Goal: Information Seeking & Learning: Learn about a topic

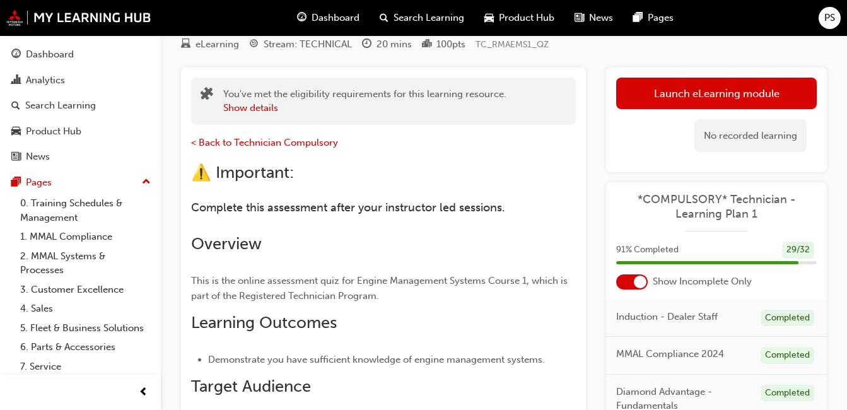
scroll to position [63, 0]
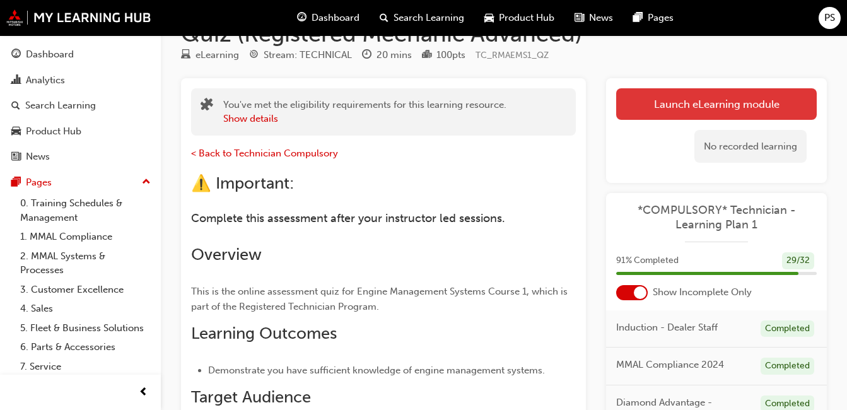
click at [713, 98] on link "Launch eLearning module" at bounding box center [716, 104] width 201 height 32
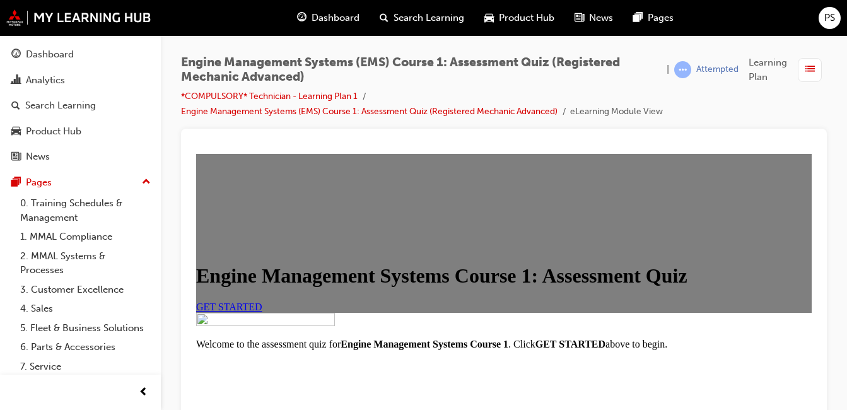
scroll to position [189, 0]
click at [302, 311] on div "GET STARTED" at bounding box center [504, 307] width 616 height 11
click at [262, 302] on span "GET STARTED" at bounding box center [229, 307] width 66 height 11
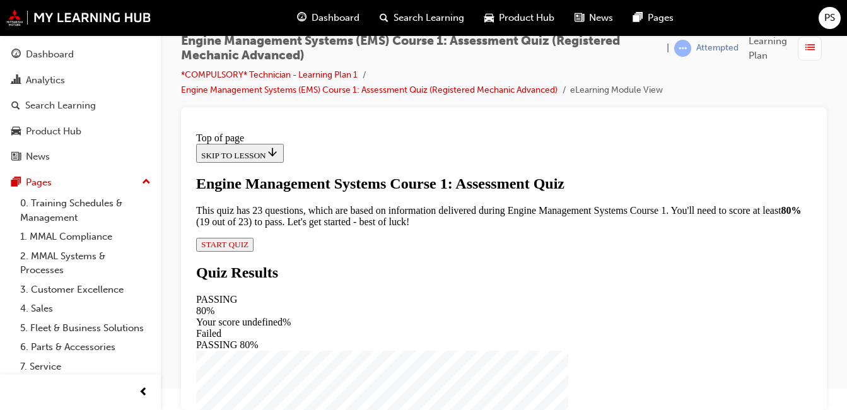
scroll to position [206, 0]
click at [351, 252] on div "Engine Management Systems Course 1: Assessment Quiz This quiz has 23 questions,…" at bounding box center [504, 213] width 616 height 76
click at [371, 252] on div "Engine Management Systems Course 1: Assessment Quiz This quiz has 23 questions,…" at bounding box center [504, 213] width 616 height 76
click at [249, 249] on span "START QUIZ" at bounding box center [224, 244] width 47 height 9
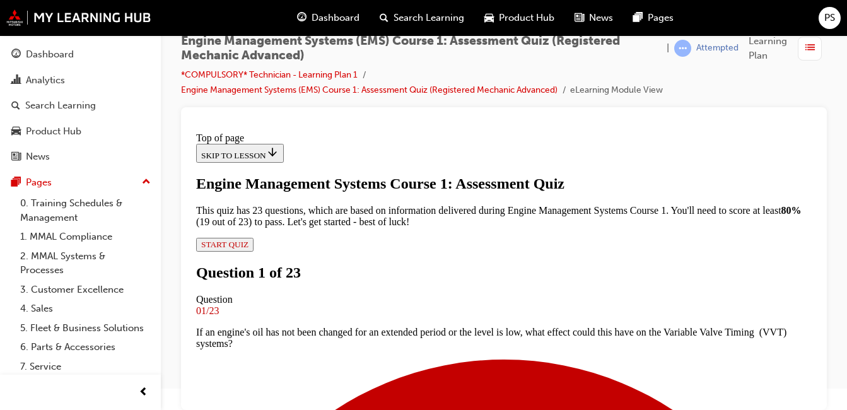
scroll to position [254, 0]
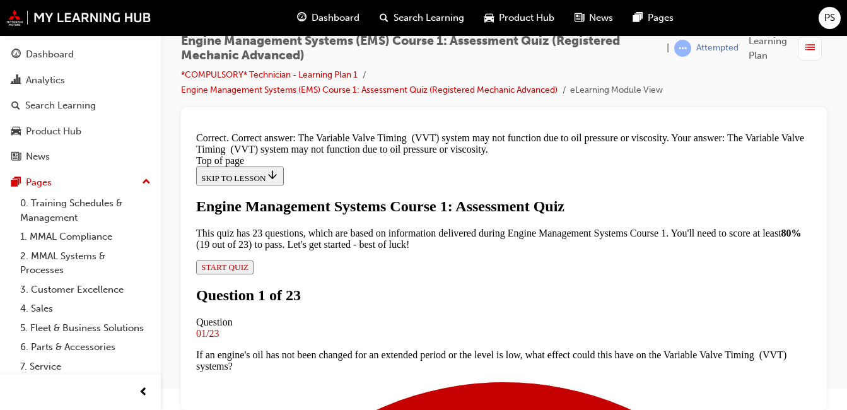
scroll to position [385, 0]
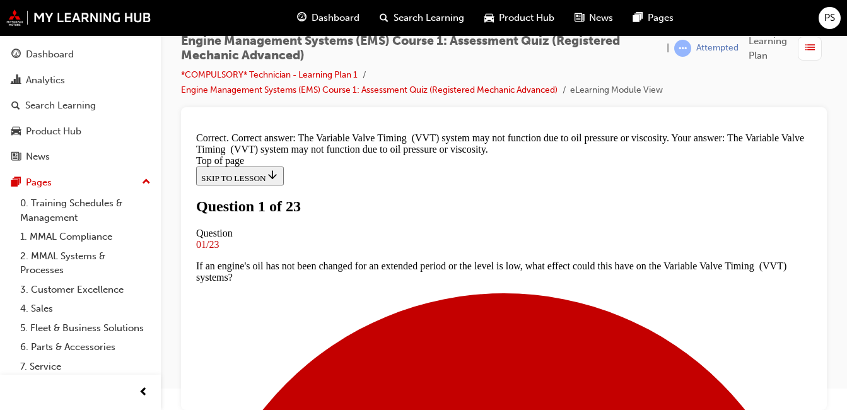
scroll to position [128, 0]
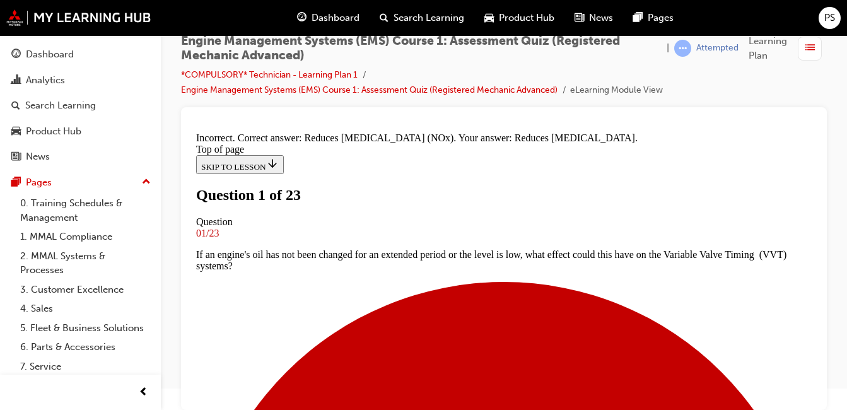
scroll to position [292, 0]
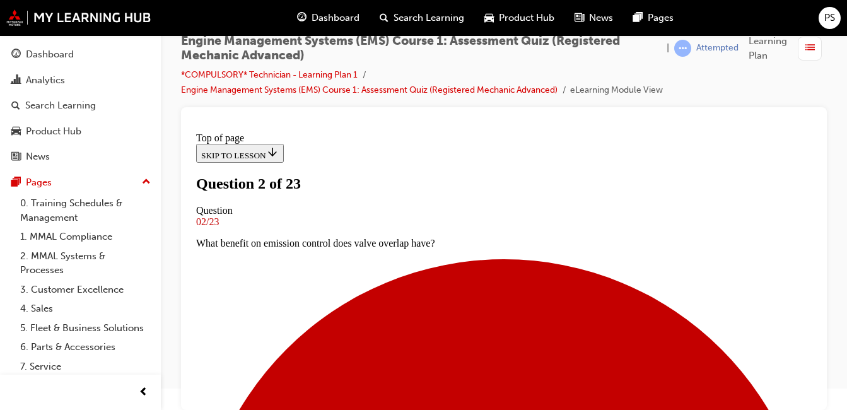
scroll to position [191, 0]
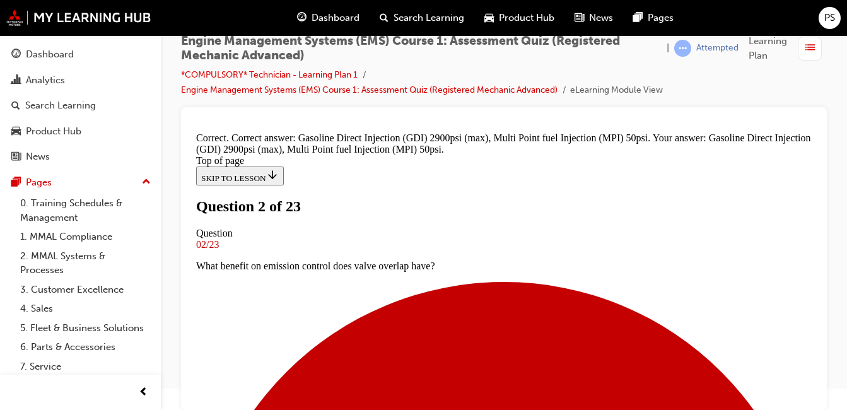
scroll to position [414, 0]
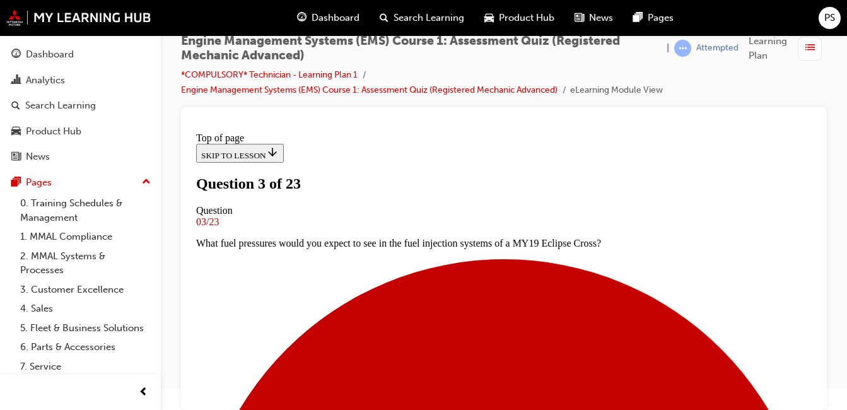
scroll to position [173, 0]
drag, startPoint x: 456, startPoint y: 237, endPoint x: 418, endPoint y: 156, distance: 89.7
drag, startPoint x: 303, startPoint y: 238, endPoint x: 274, endPoint y: 286, distance: 56.4
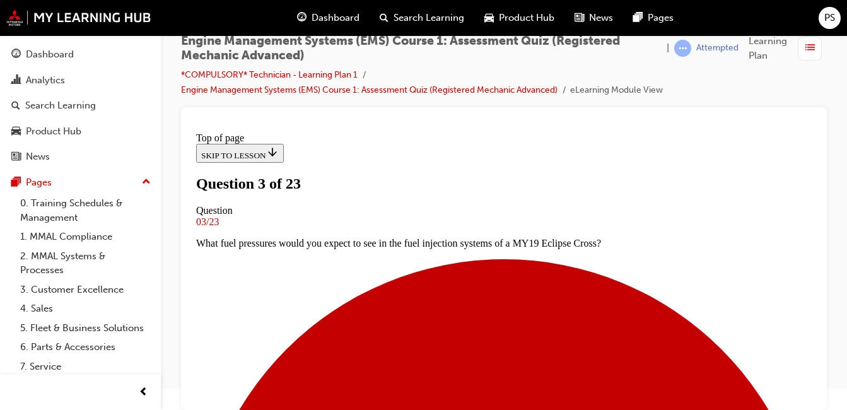
drag, startPoint x: 274, startPoint y: 286, endPoint x: 544, endPoint y: 132, distance: 310.8
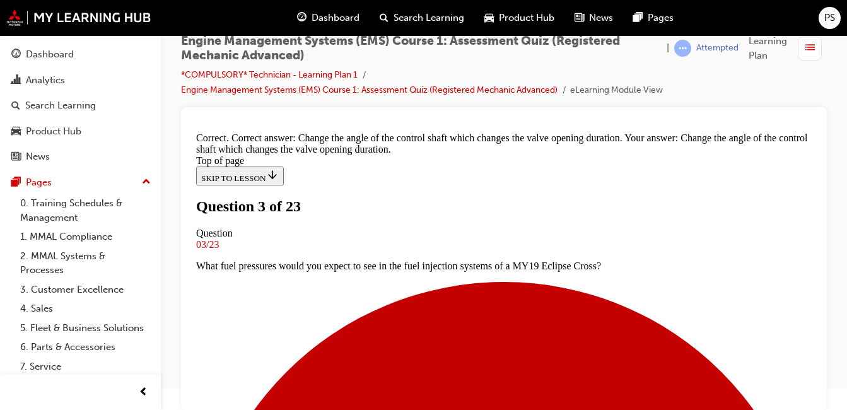
scroll to position [339, 0]
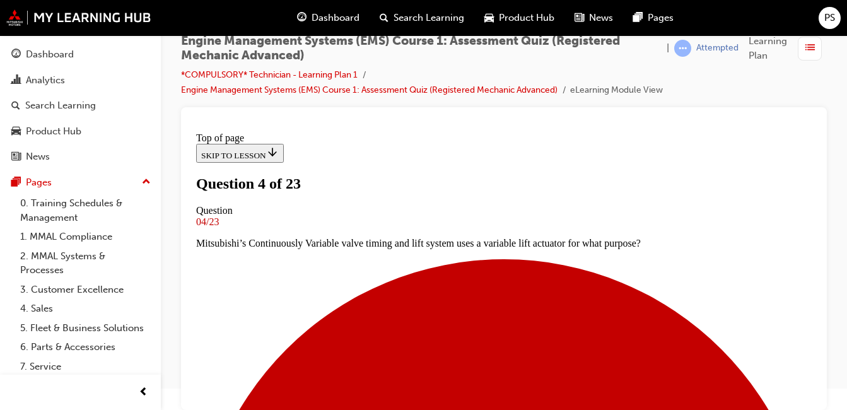
scroll to position [191, 0]
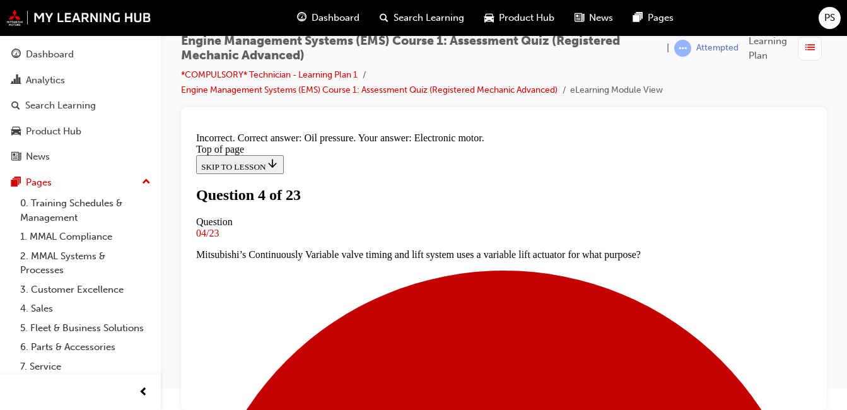
scroll to position [335, 0]
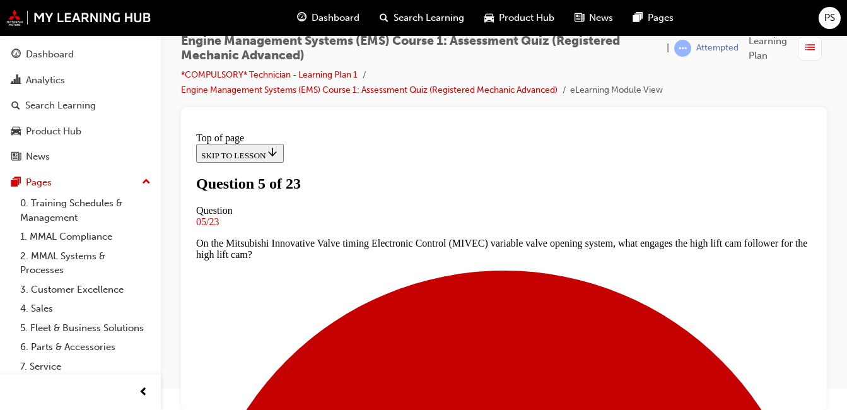
scroll to position [254, 0]
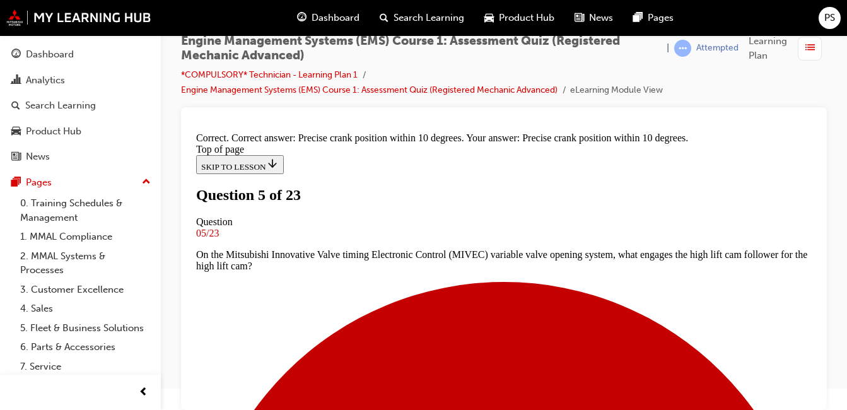
scroll to position [335, 0]
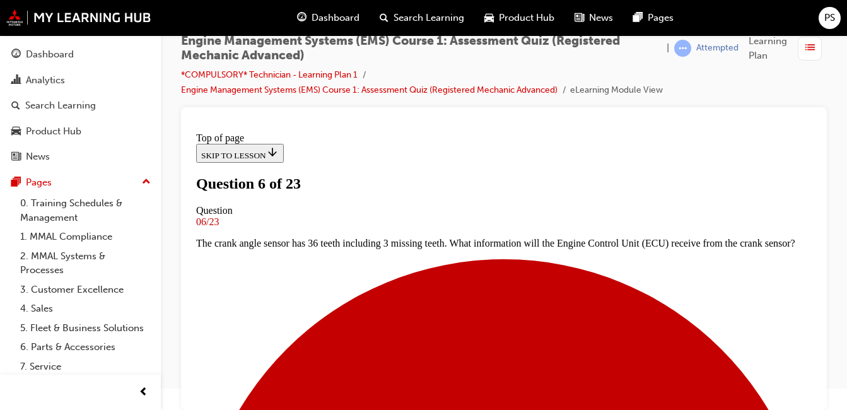
scroll to position [128, 0]
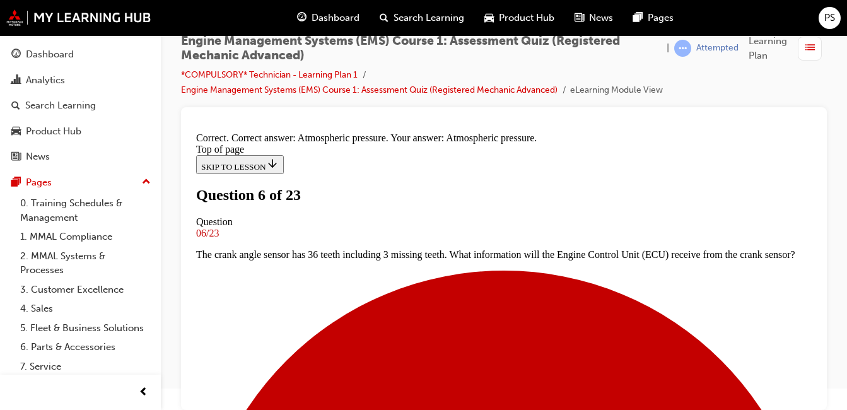
scroll to position [335, 0]
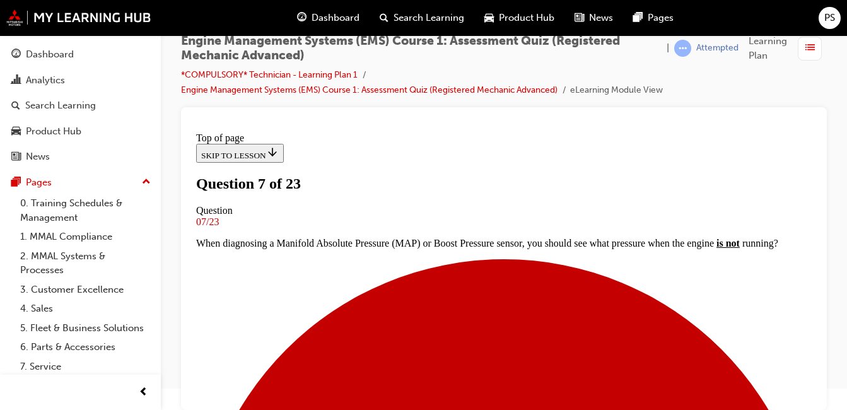
scroll to position [173, 0]
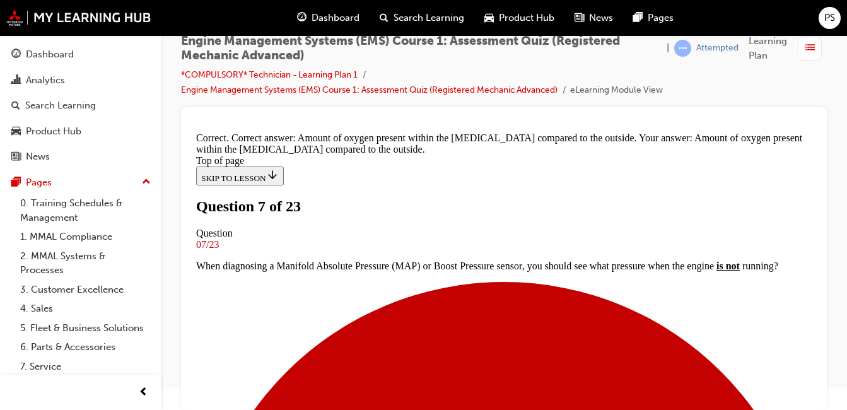
scroll to position [339, 0]
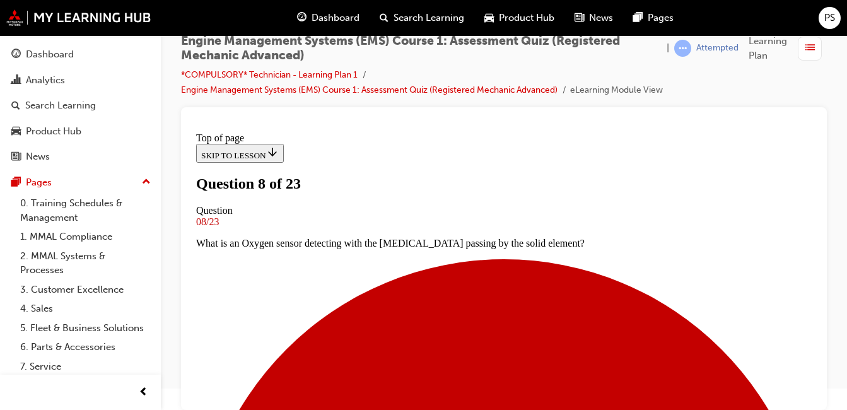
scroll to position [191, 0]
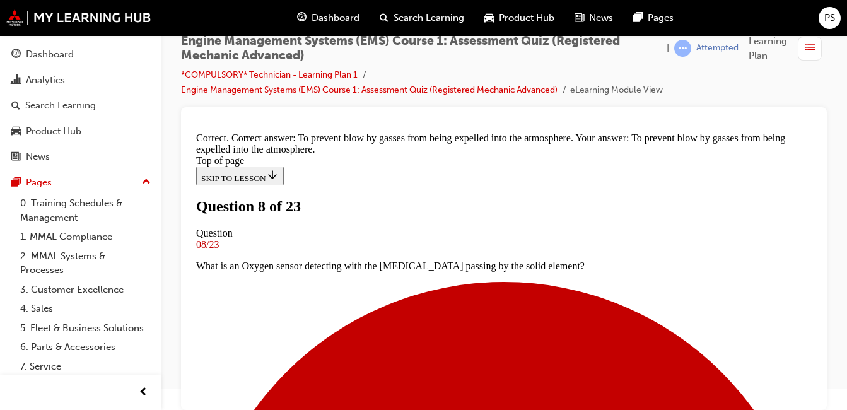
scroll to position [377, 0]
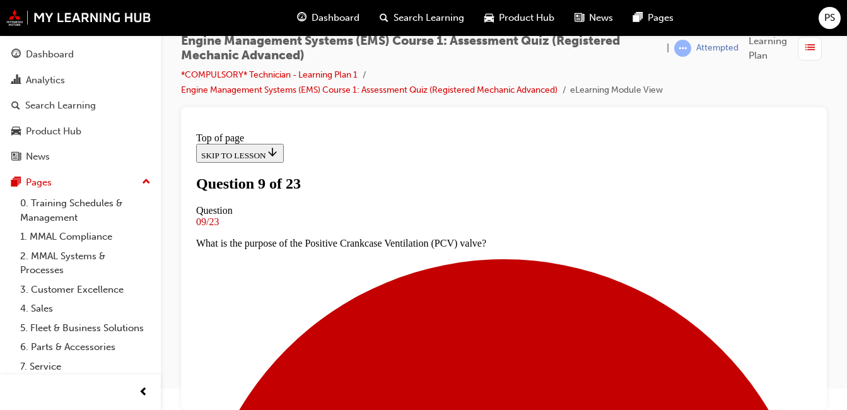
scroll to position [128, 0]
drag, startPoint x: 493, startPoint y: 231, endPoint x: 371, endPoint y: 184, distance: 130.4
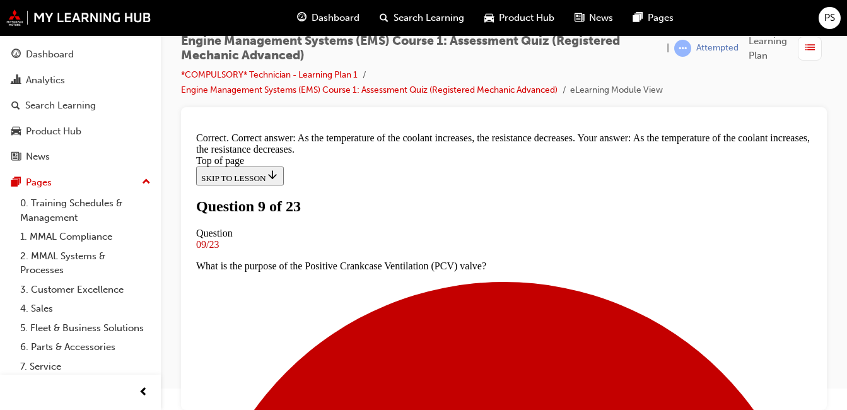
scroll to position [414, 0]
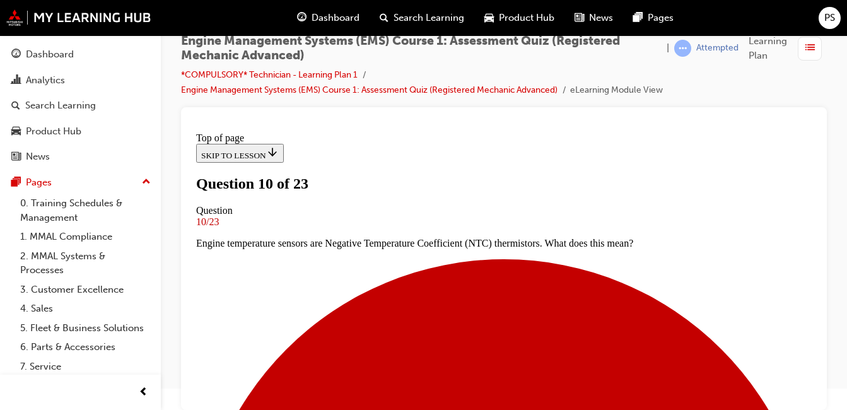
scroll to position [128, 0]
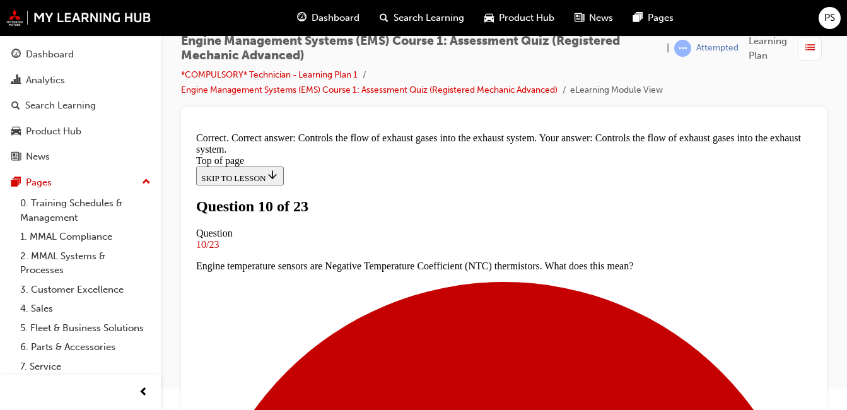
scroll to position [402, 0]
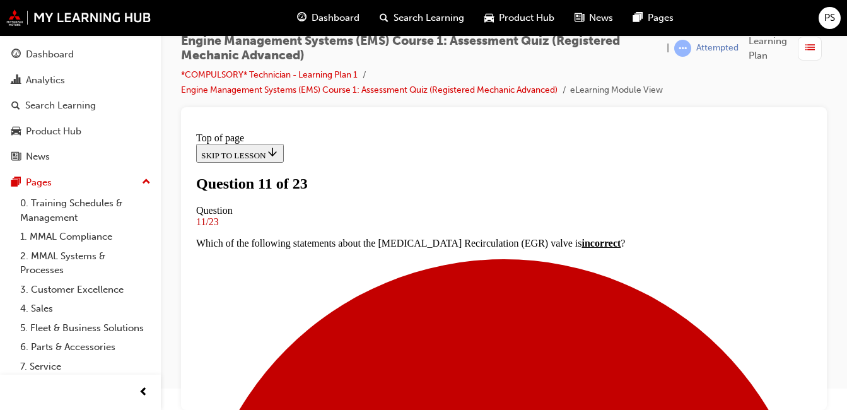
scroll to position [191, 0]
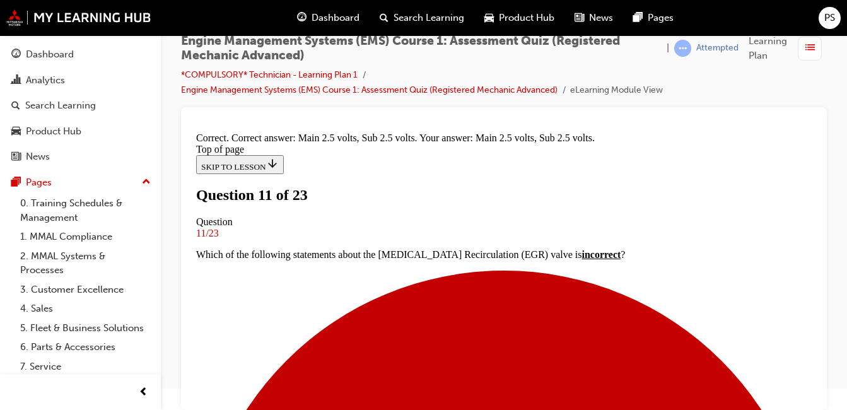
scroll to position [385, 0]
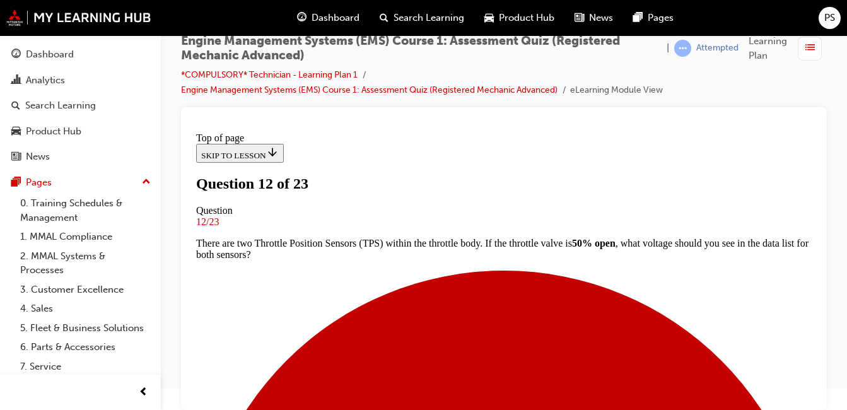
scroll to position [191, 0]
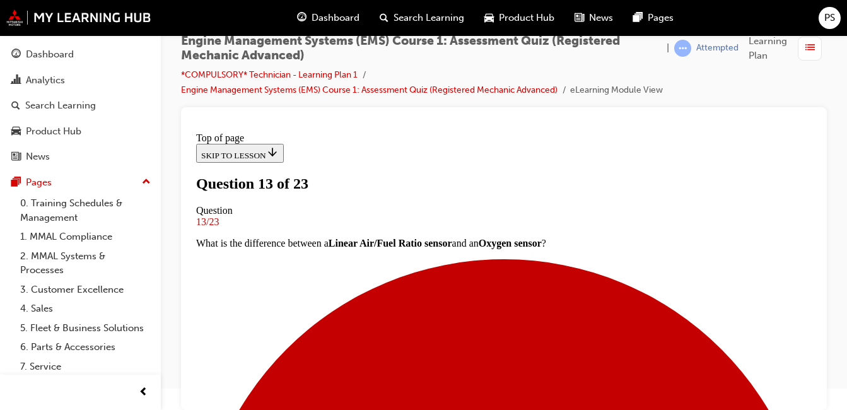
scroll to position [191, 0]
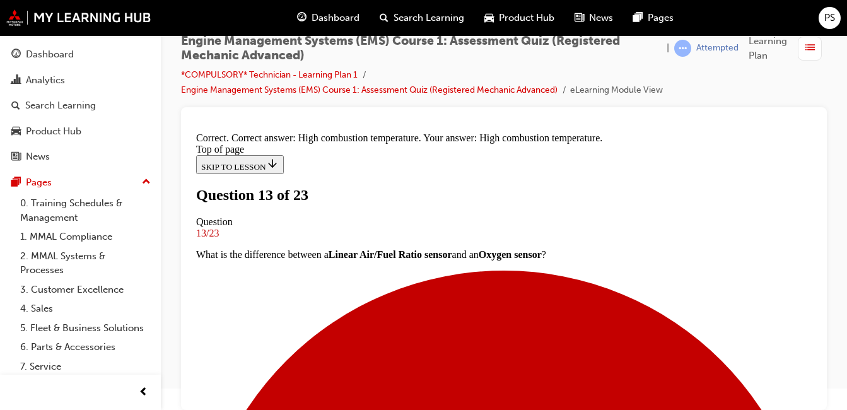
scroll to position [343, 0]
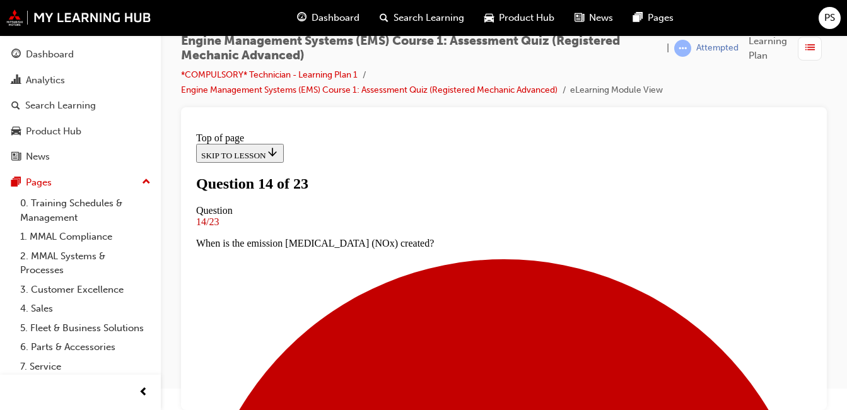
scroll to position [128, 0]
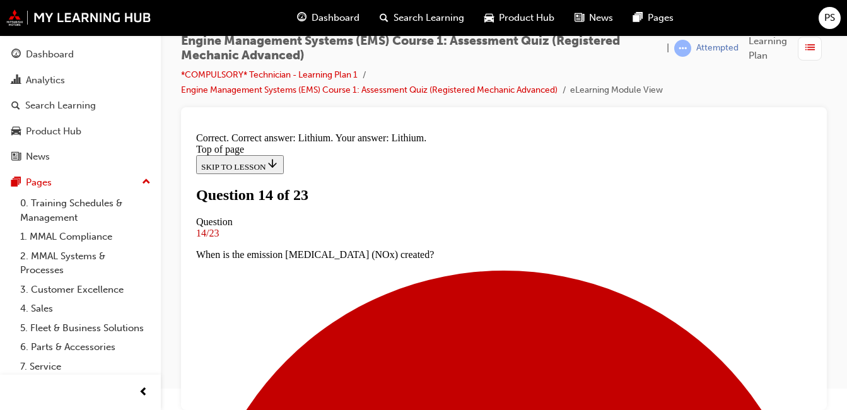
scroll to position [343, 0]
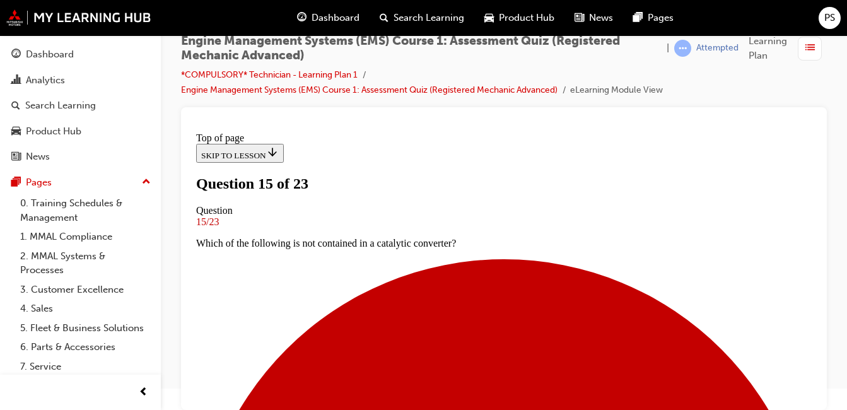
scroll to position [128, 0]
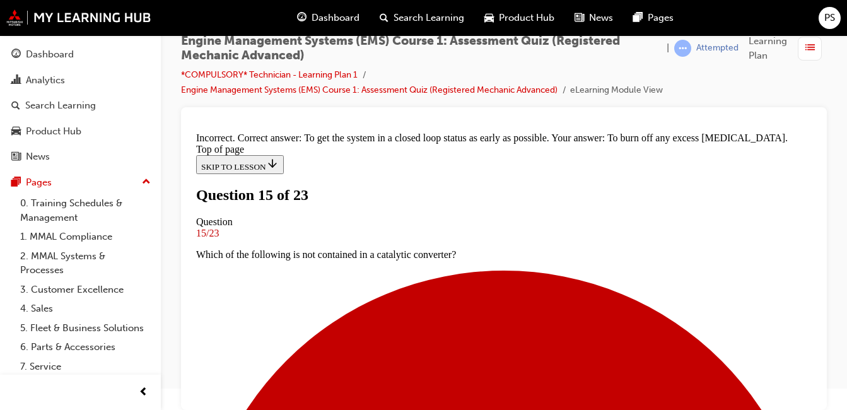
scroll to position [319, 0]
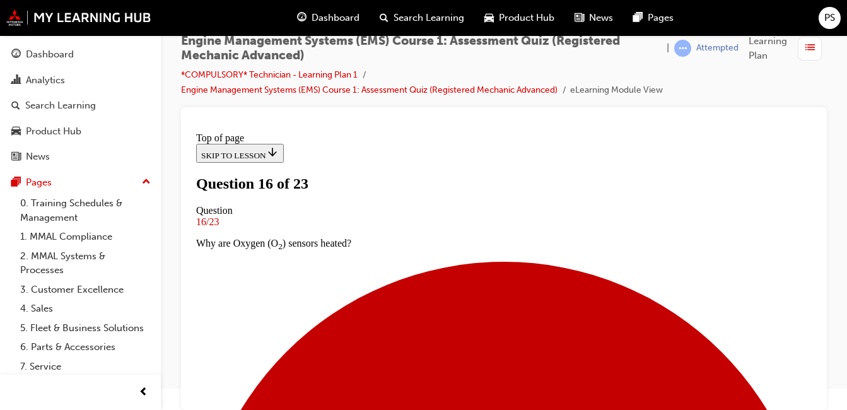
scroll to position [191, 0]
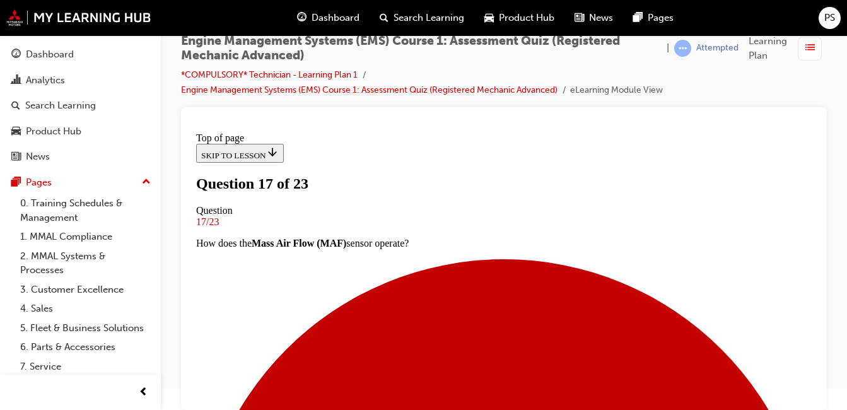
scroll to position [191, 0]
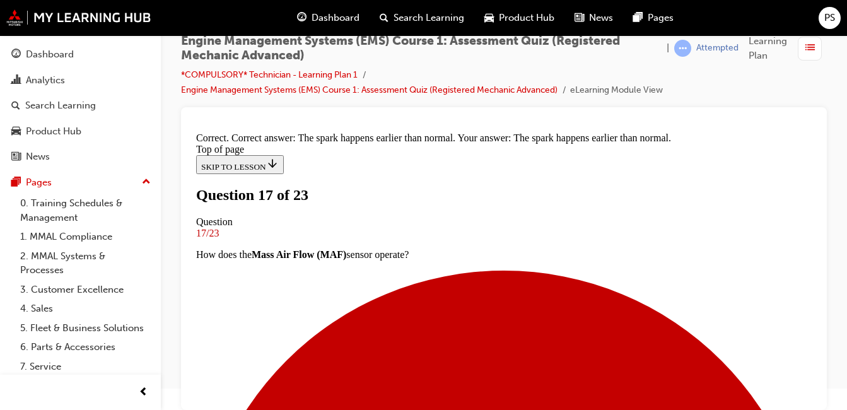
scroll to position [326, 0]
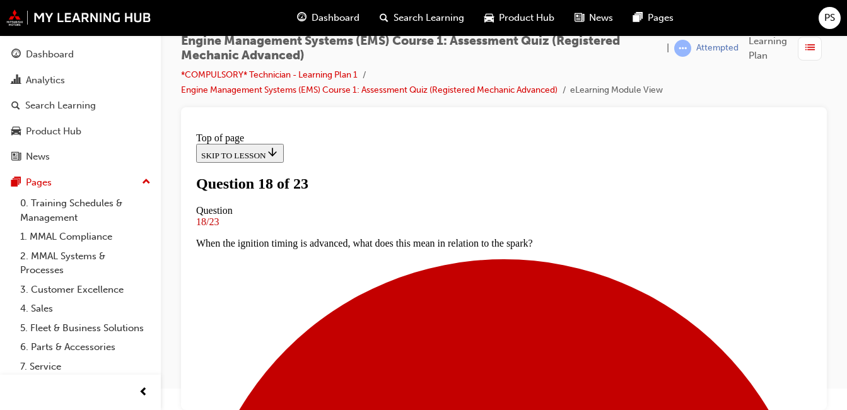
scroll to position [191, 0]
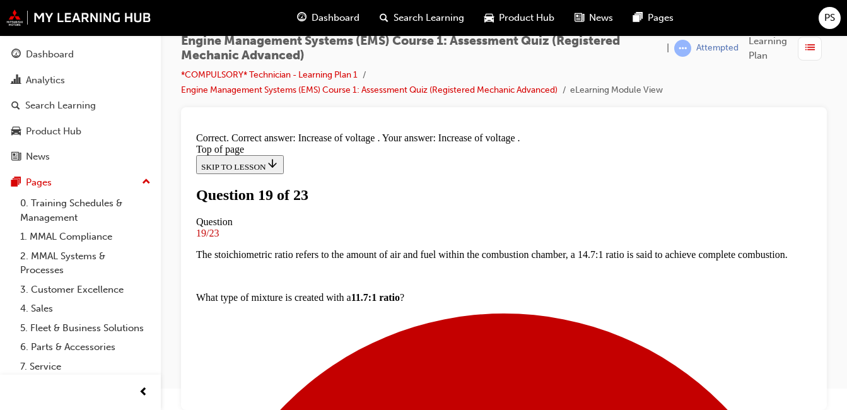
scroll to position [428, 0]
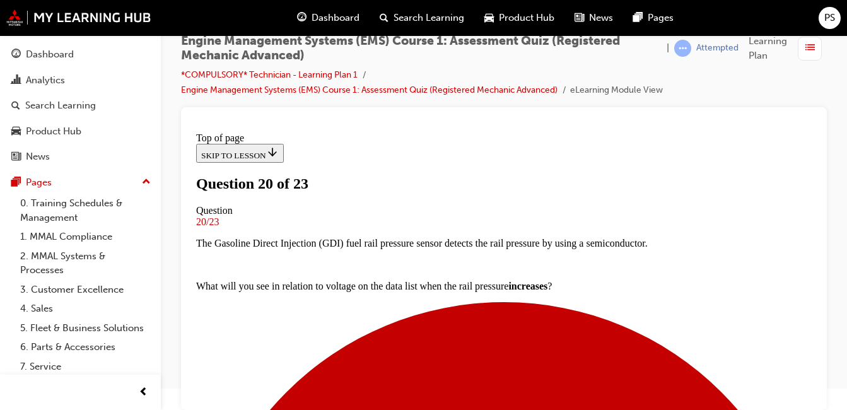
scroll to position [191, 0]
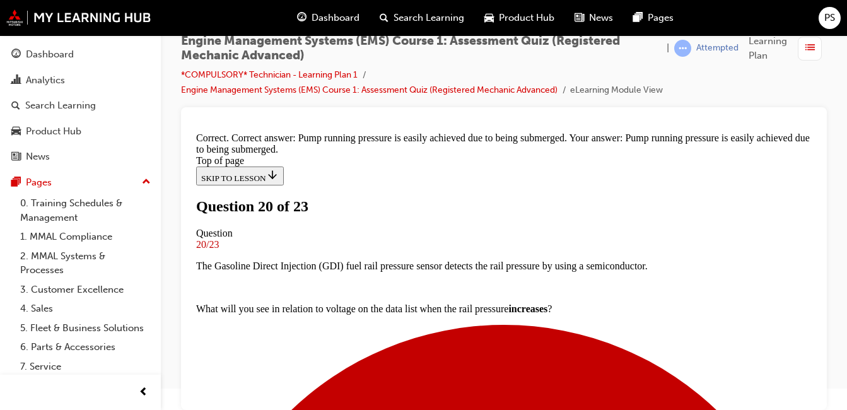
scroll to position [348, 0]
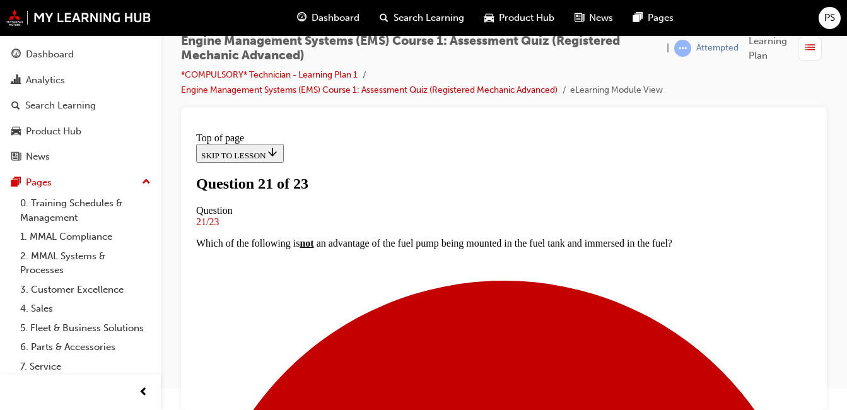
scroll to position [191, 0]
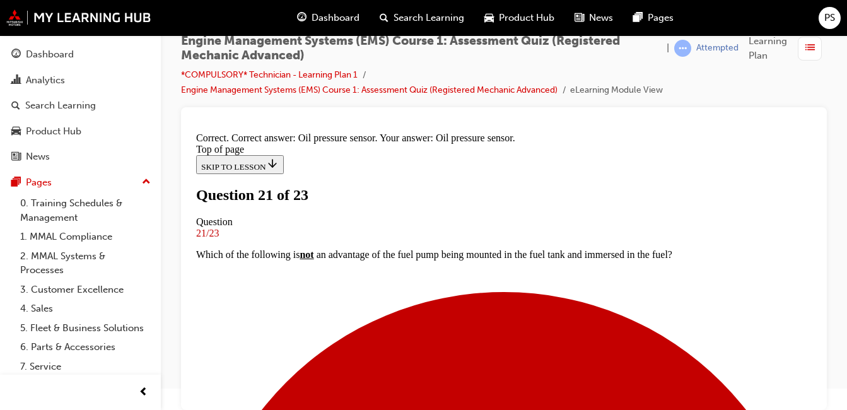
scroll to position [385, 0]
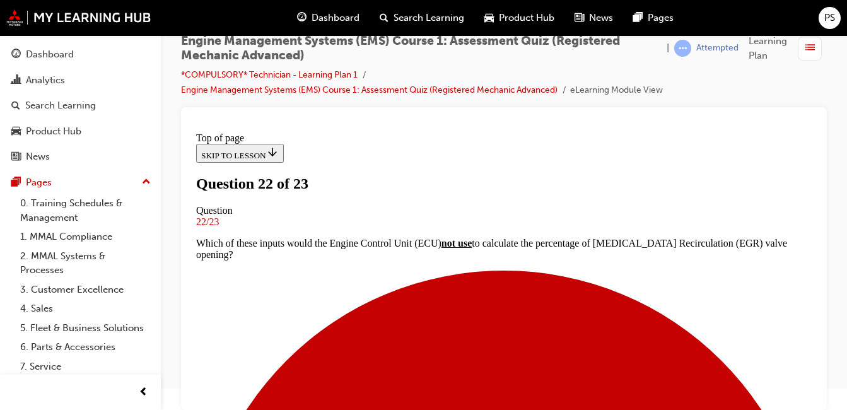
scroll to position [254, 0]
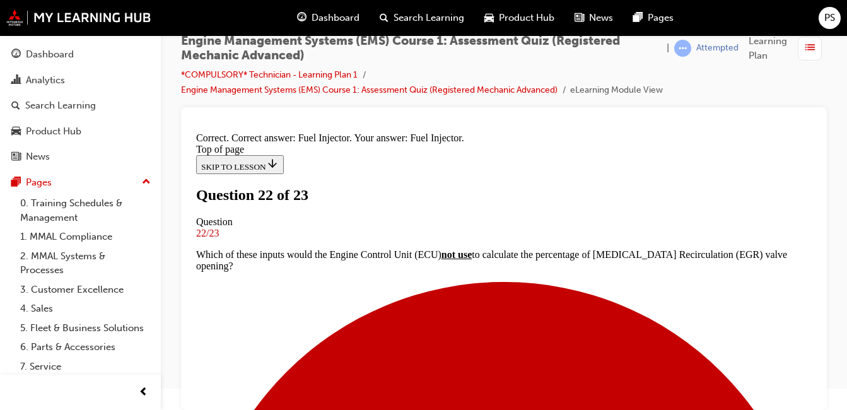
scroll to position [407, 0]
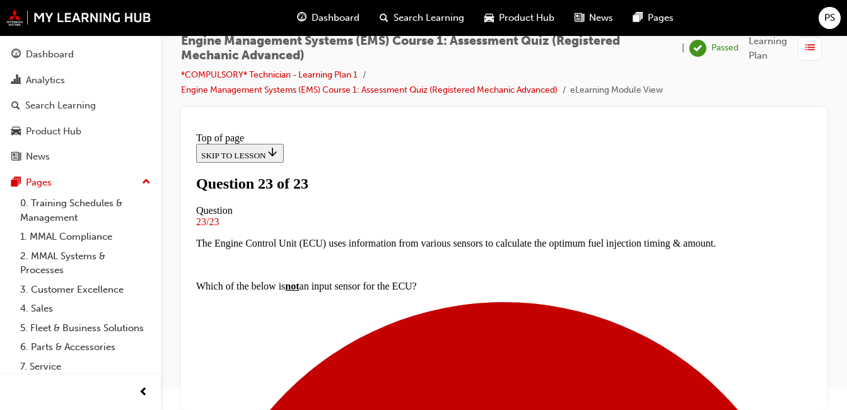
scroll to position [317, 0]
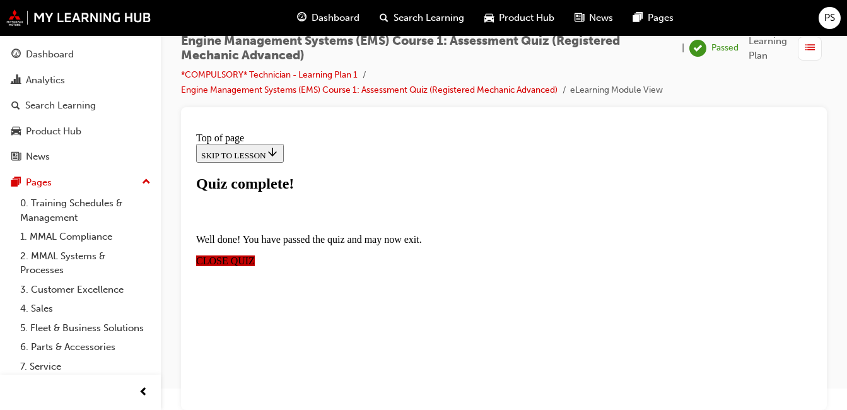
click at [255, 255] on span "CLOSE QUIZ" at bounding box center [225, 260] width 59 height 11
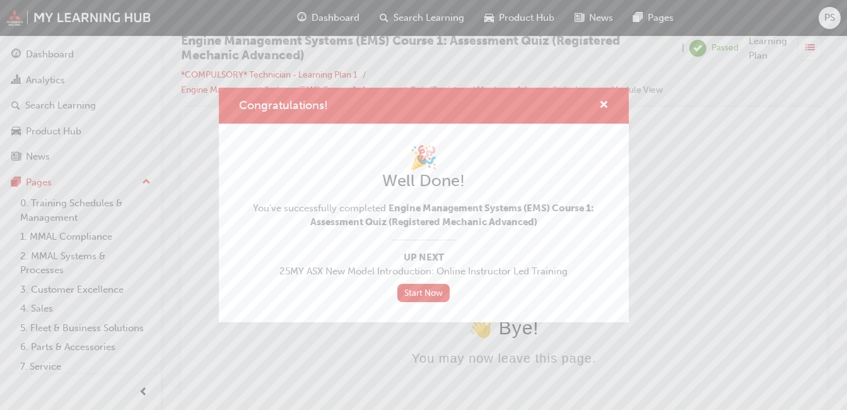
scroll to position [0, 0]
click at [611, 103] on div "Congratulations!" at bounding box center [424, 106] width 410 height 36
click at [607, 103] on span "cross-icon" at bounding box center [603, 105] width 9 height 11
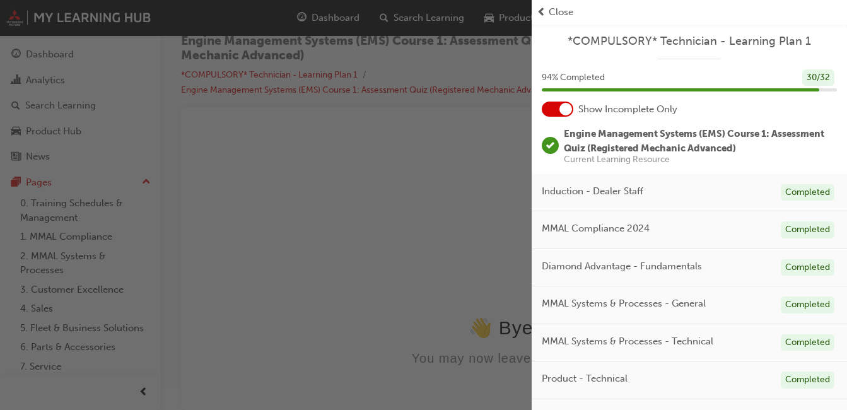
click at [541, 9] on span "prev-icon" at bounding box center [541, 12] width 9 height 15
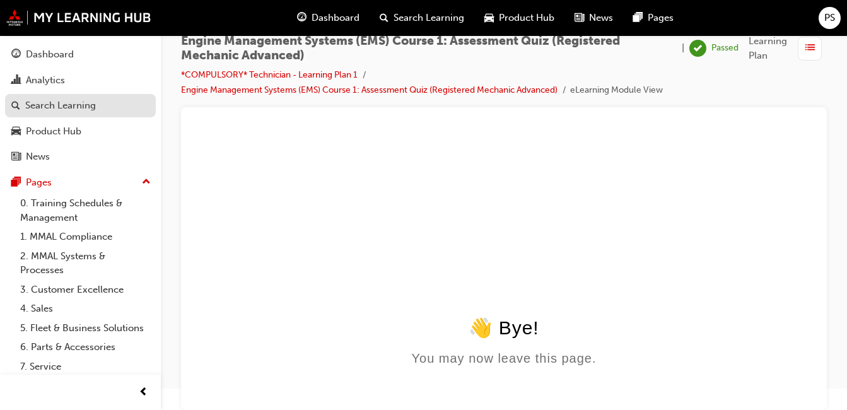
click at [51, 111] on div "Search Learning" at bounding box center [60, 105] width 71 height 15
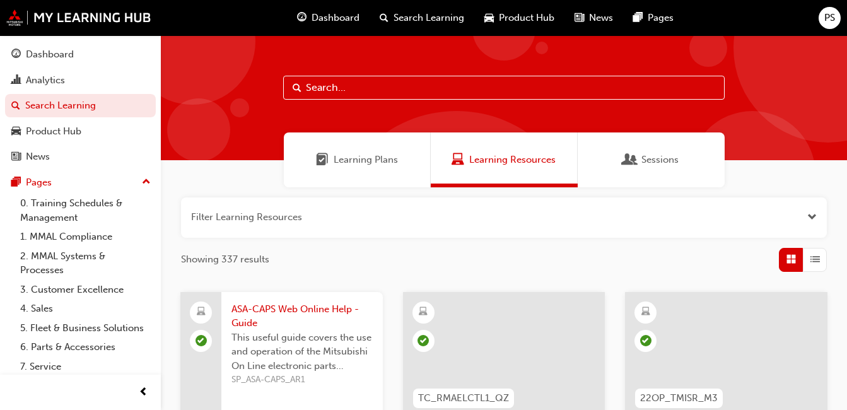
click at [441, 90] on input "text" at bounding box center [504, 88] width 442 height 24
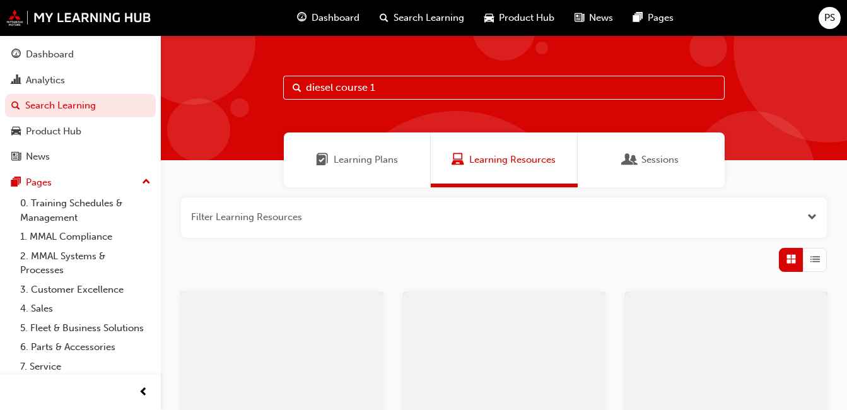
type input "diesel course 1"
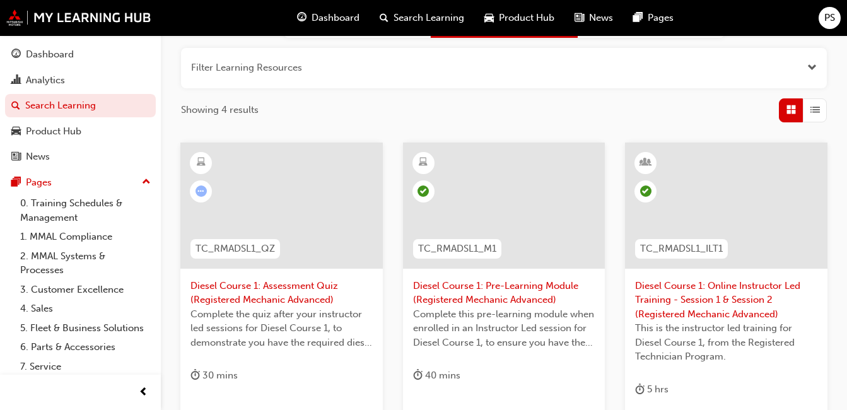
scroll to position [189, 0]
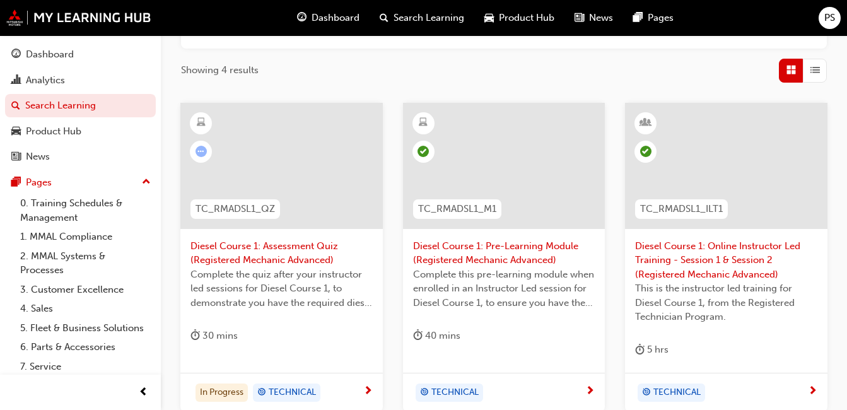
click at [266, 264] on span "Diesel Course 1: Assessment Quiz (Registered Mechanic Advanced)" at bounding box center [281, 253] width 182 height 28
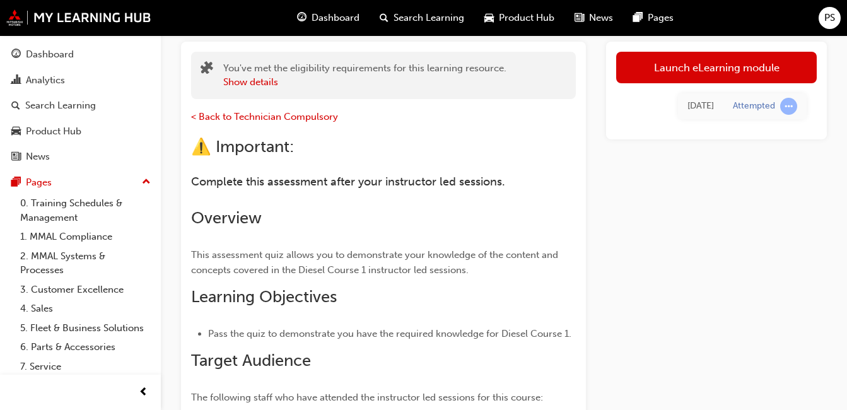
scroll to position [47, 0]
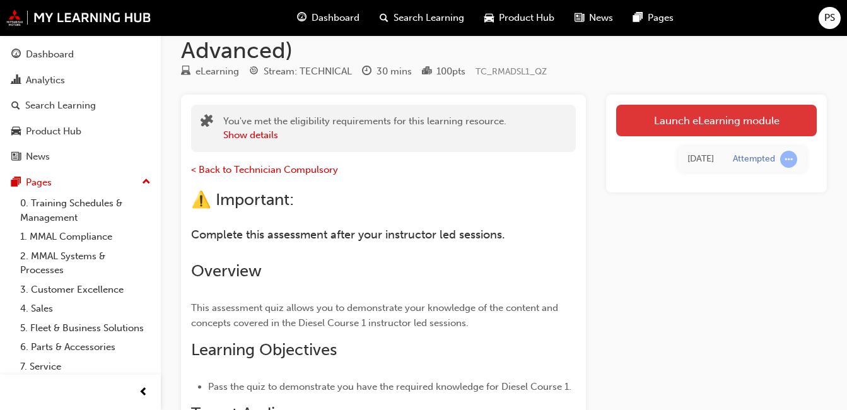
click at [691, 115] on link "Launch eLearning module" at bounding box center [716, 121] width 201 height 32
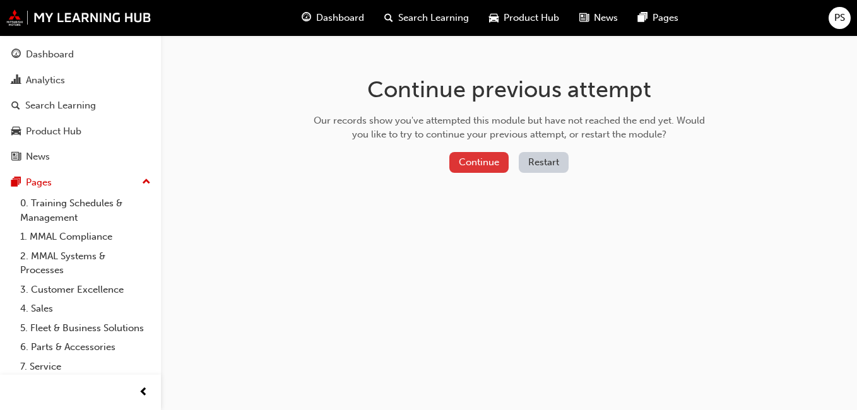
click at [489, 166] on button "Continue" at bounding box center [478, 162] width 59 height 21
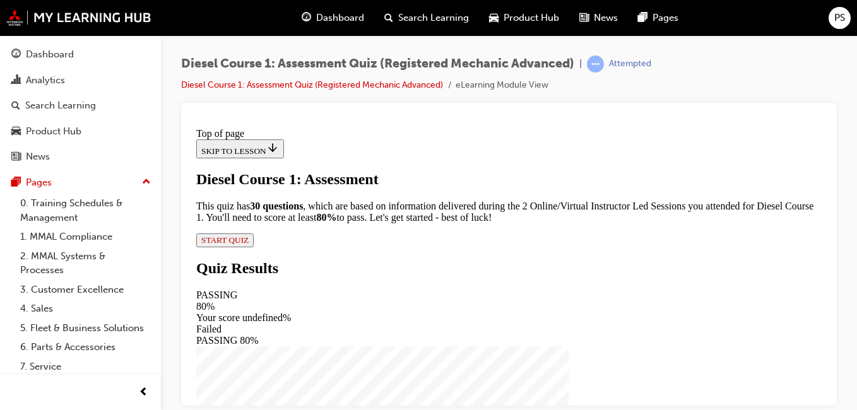
scroll to position [180, 0]
click at [249, 244] on span "START QUIZ" at bounding box center [224, 239] width 47 height 9
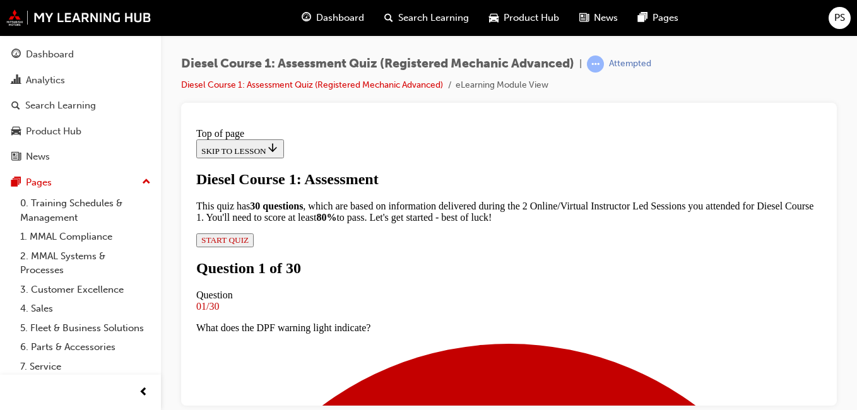
scroll to position [191, 0]
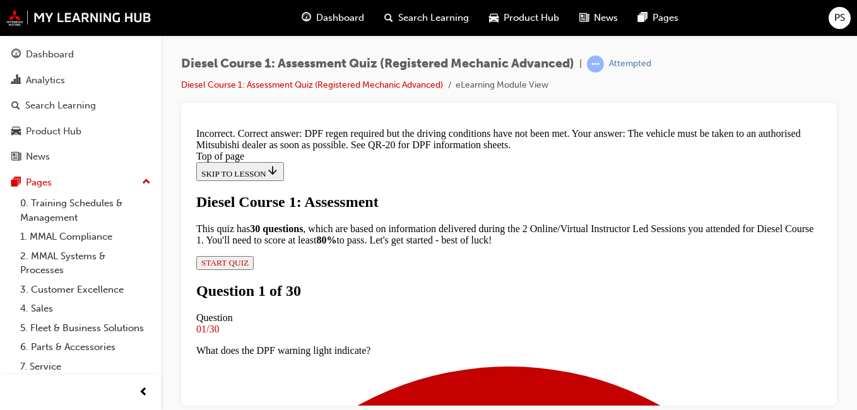
scroll to position [430, 0]
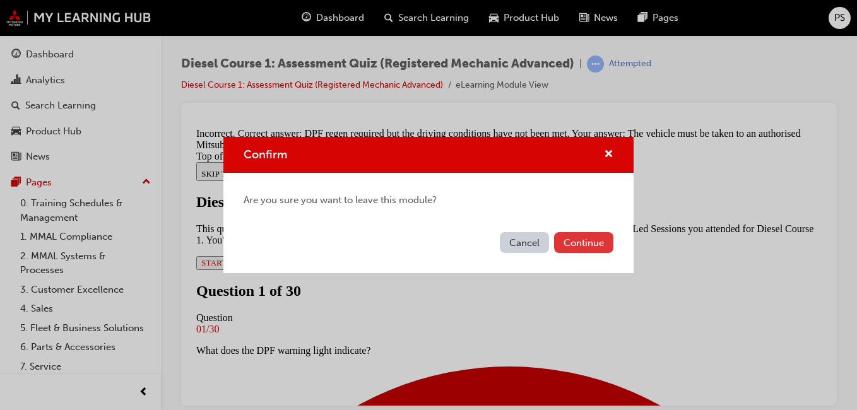
click at [589, 244] on button "Continue" at bounding box center [583, 242] width 59 height 21
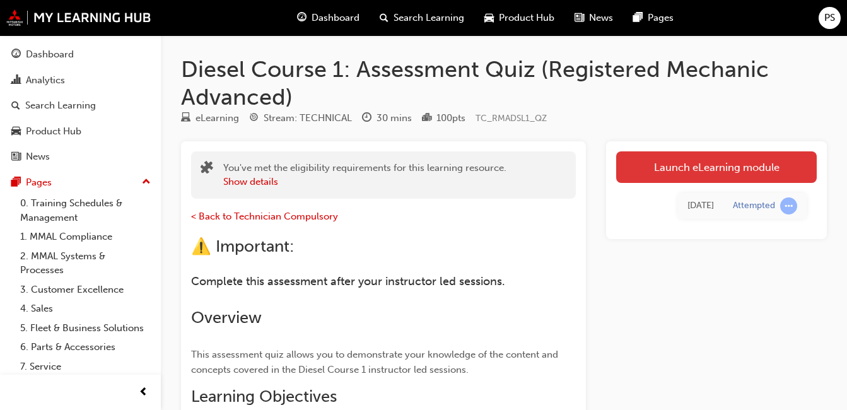
click at [689, 170] on link "Launch eLearning module" at bounding box center [716, 167] width 201 height 32
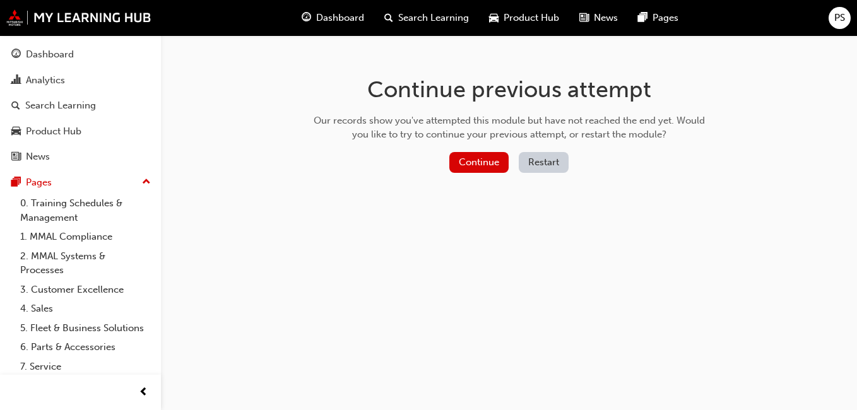
click at [538, 160] on button "Restart" at bounding box center [543, 162] width 50 height 21
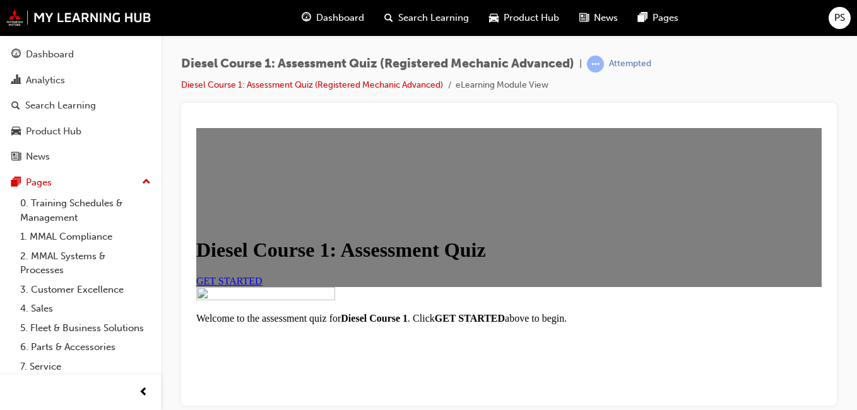
scroll to position [126, 0]
click at [262, 275] on span "GET STARTED" at bounding box center [229, 280] width 66 height 11
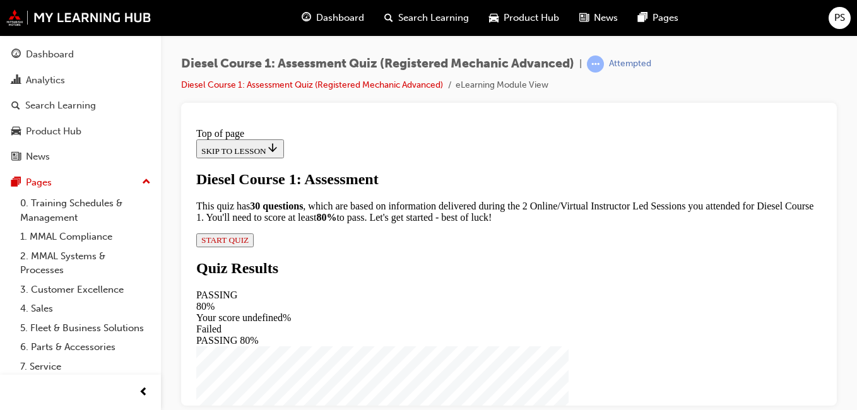
scroll to position [180, 0]
click at [249, 244] on span "START QUIZ" at bounding box center [224, 239] width 47 height 9
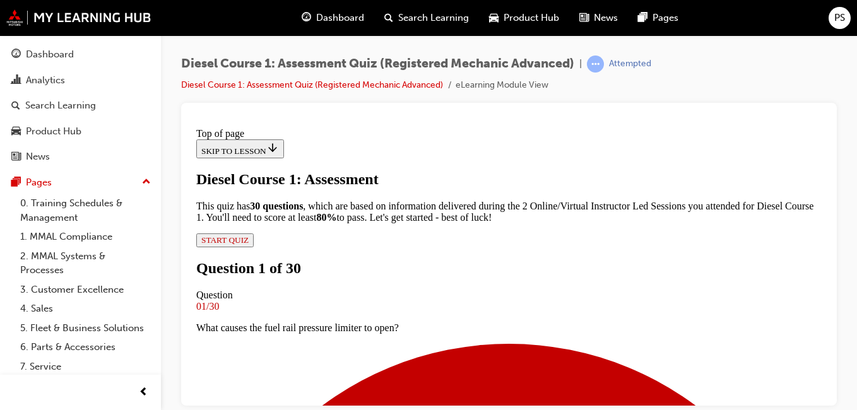
scroll to position [254, 0]
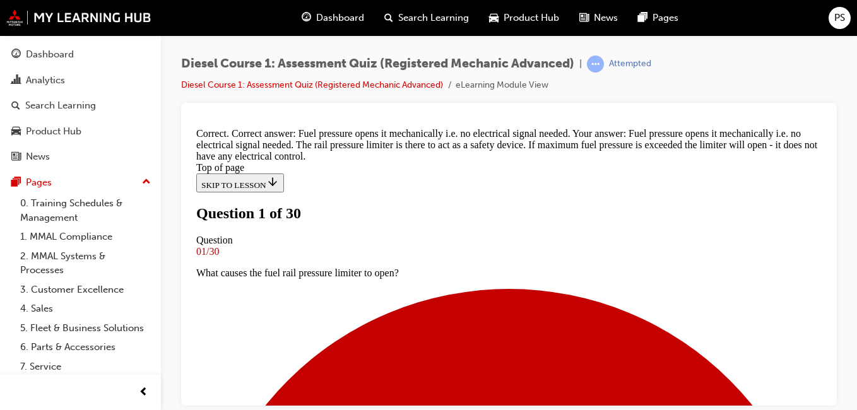
scroll to position [191, 0]
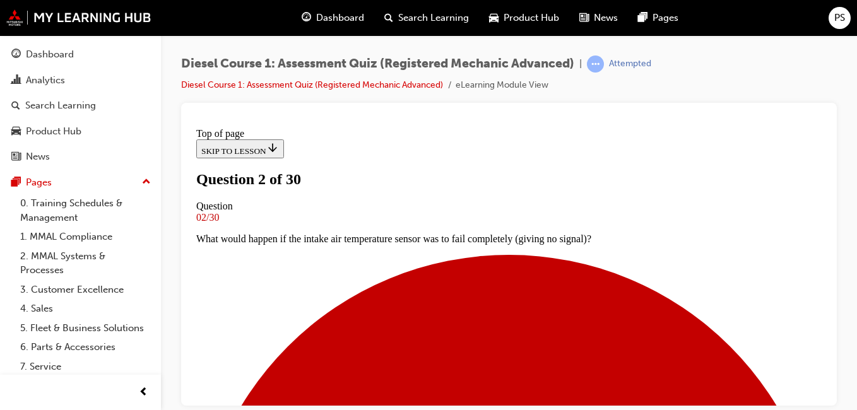
scroll to position [128, 0]
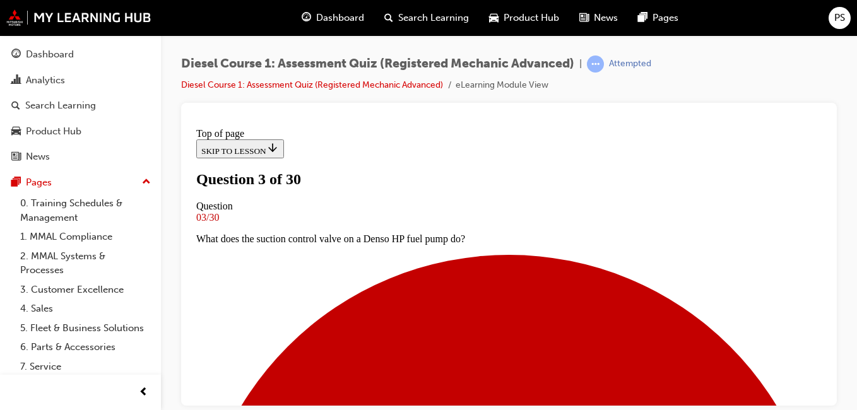
scroll to position [191, 0]
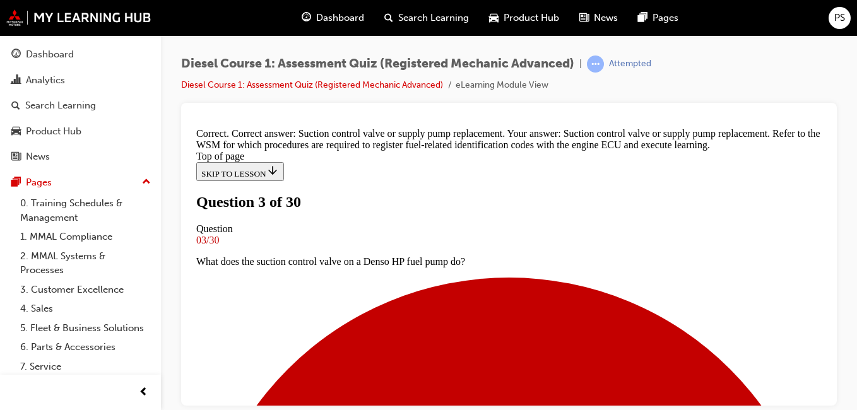
scroll to position [435, 0]
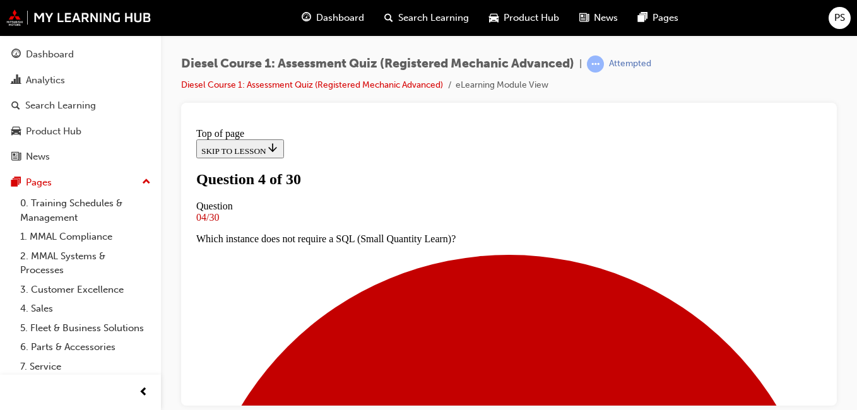
scroll to position [128, 0]
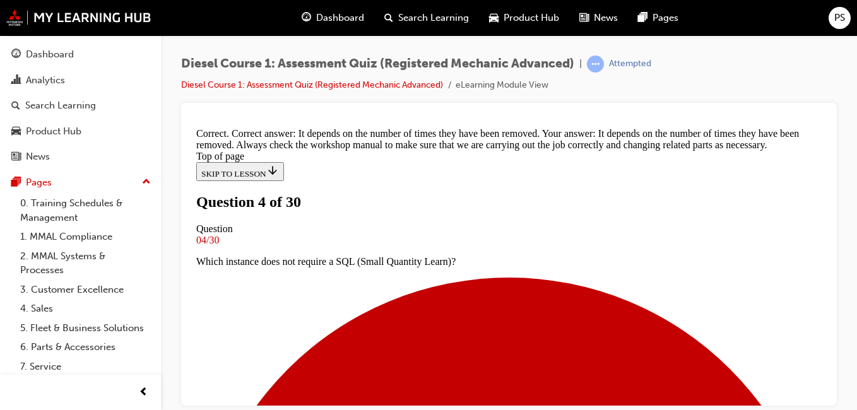
scroll to position [469, 0]
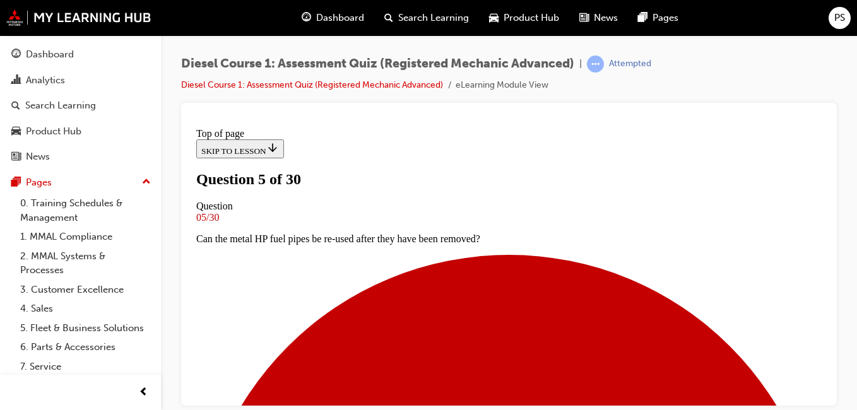
scroll to position [128, 0]
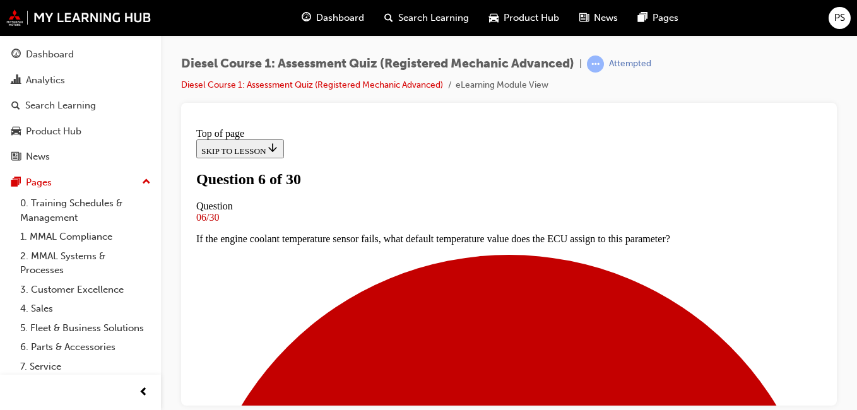
scroll to position [128, 0]
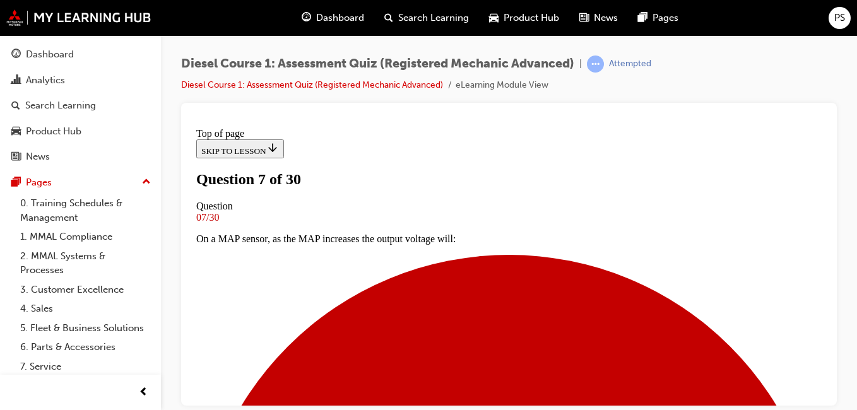
scroll to position [191, 0]
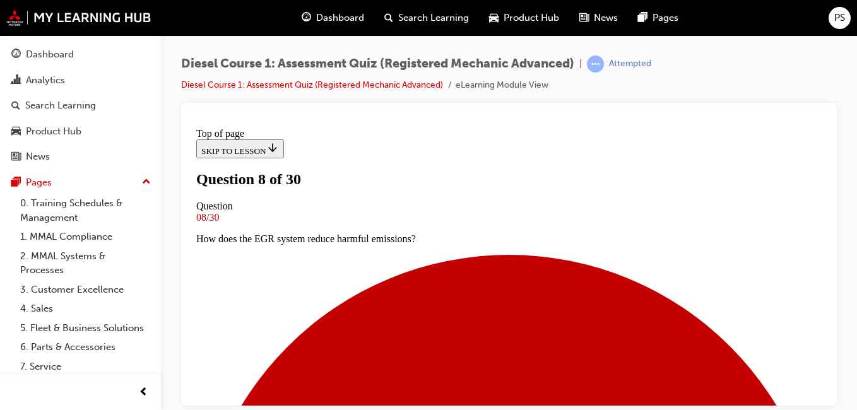
scroll to position [128, 0]
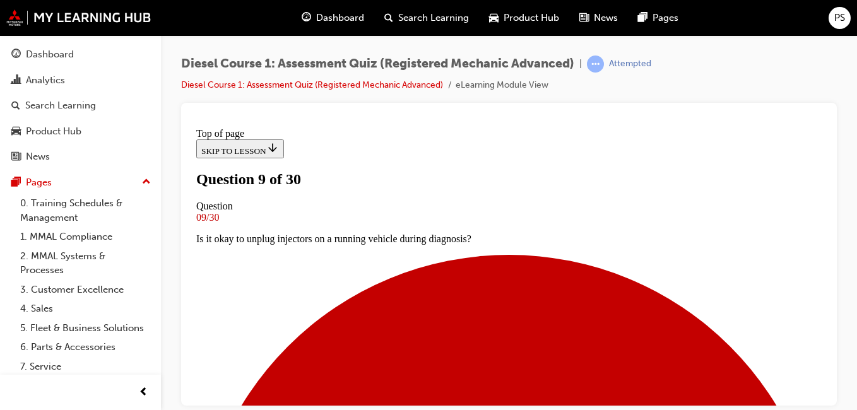
scroll to position [191, 0]
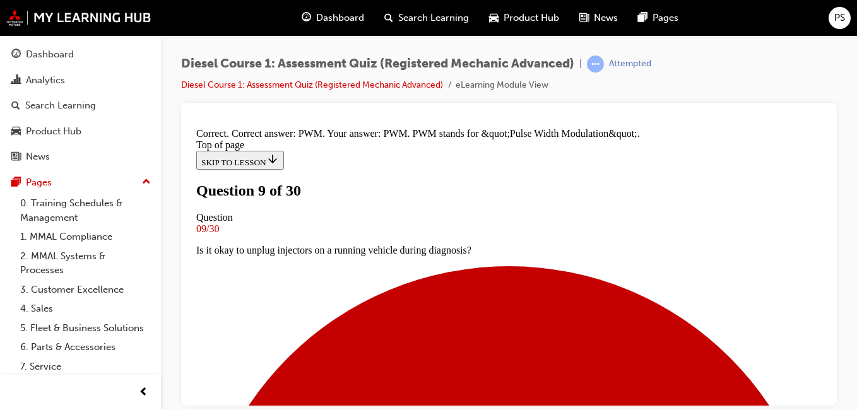
scroll to position [426, 0]
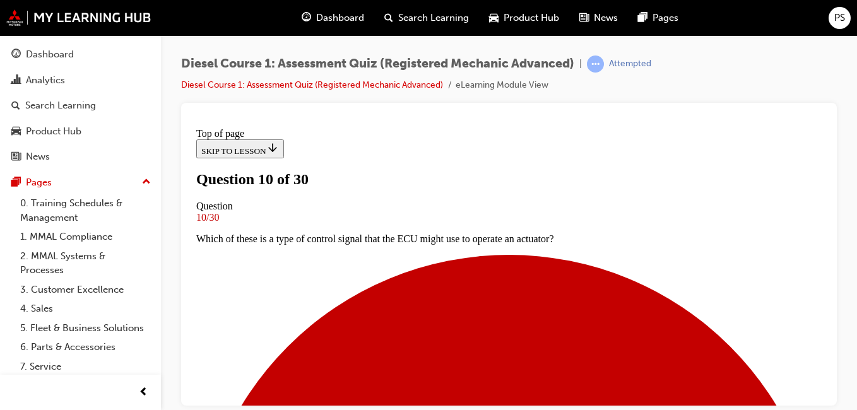
scroll to position [128, 0]
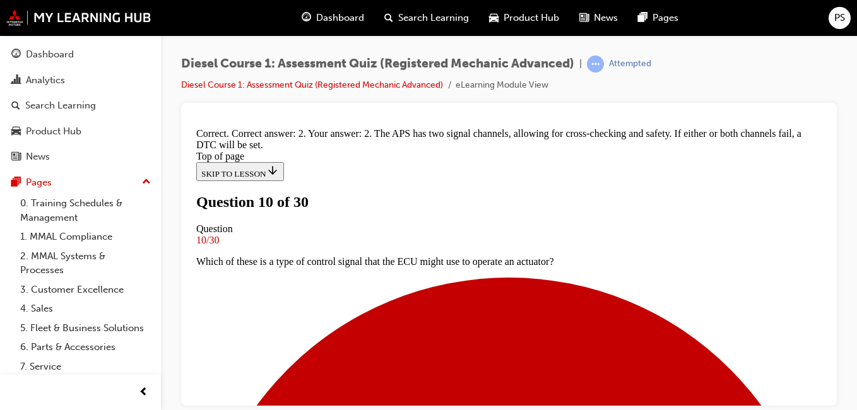
scroll to position [442, 0]
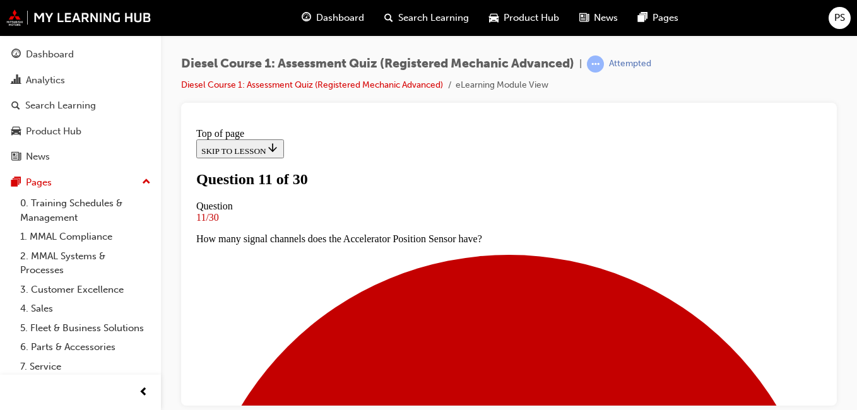
scroll to position [191, 0]
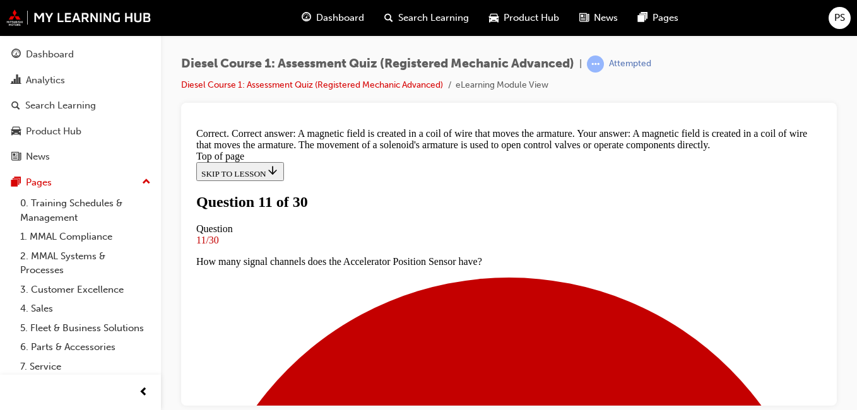
scroll to position [395, 0]
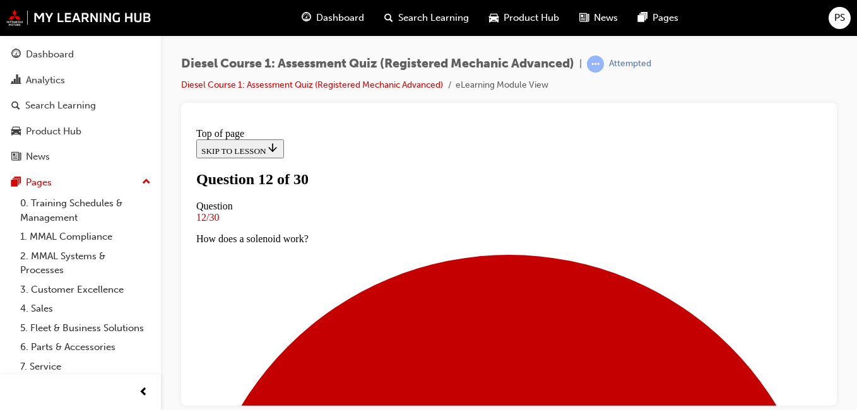
scroll to position [128, 0]
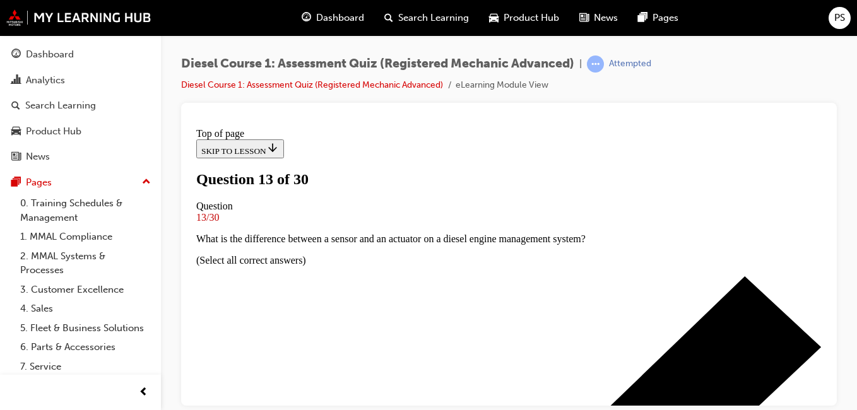
scroll to position [128, 0]
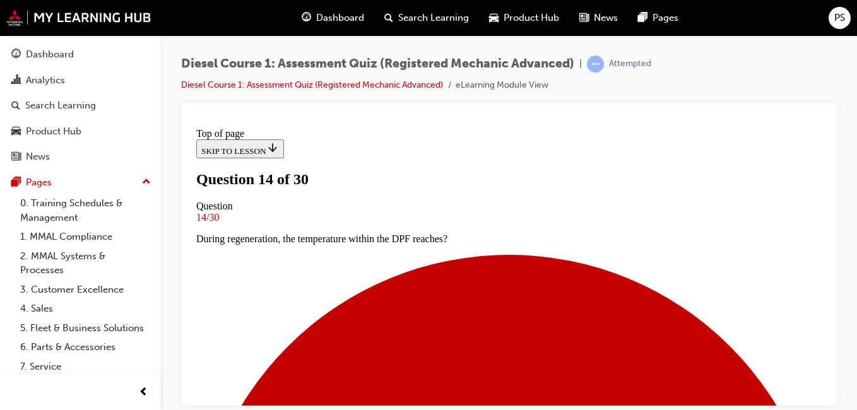
scroll to position [191, 0]
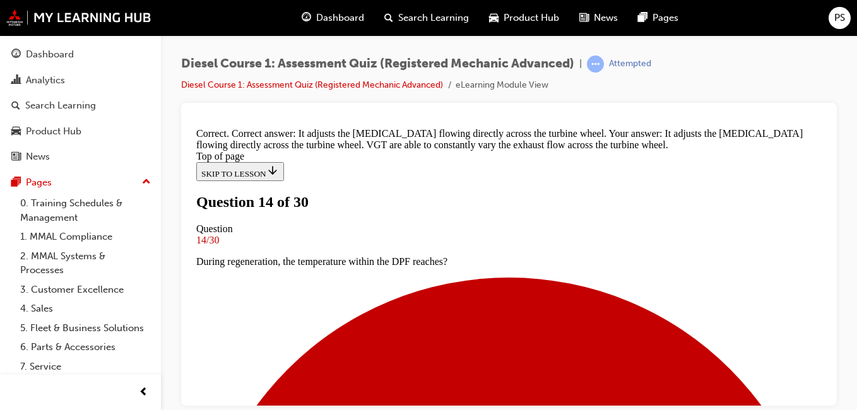
scroll to position [471, 0]
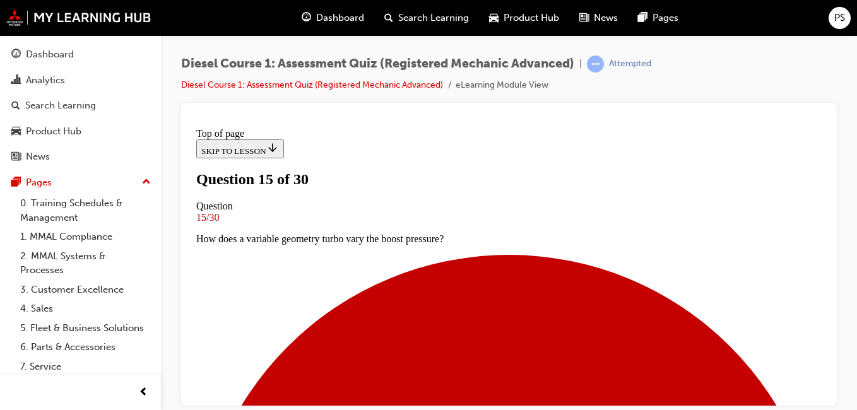
scroll to position [191, 0]
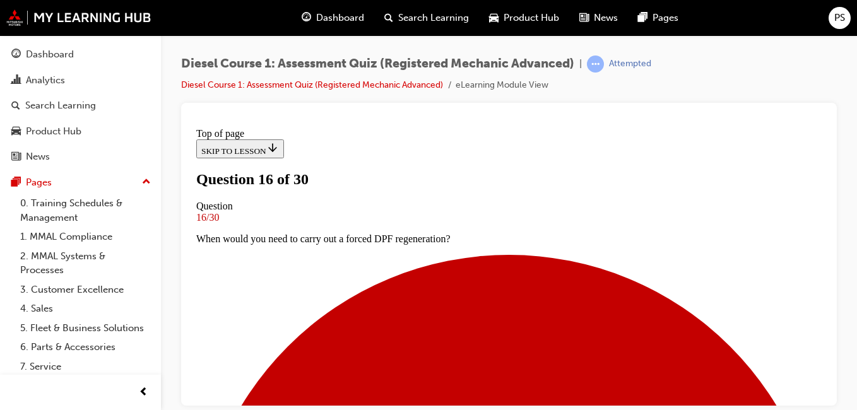
scroll to position [191, 0]
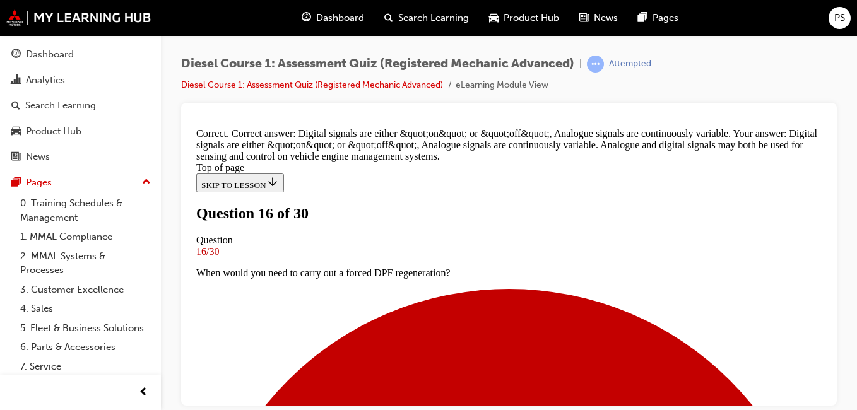
scroll to position [442, 0]
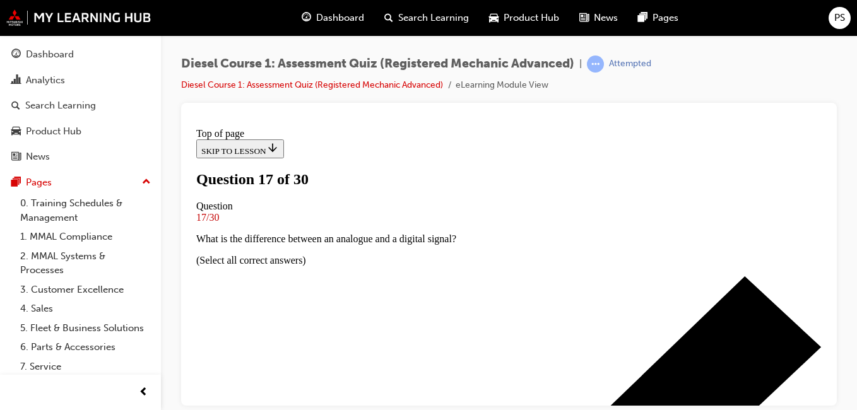
scroll to position [191, 0]
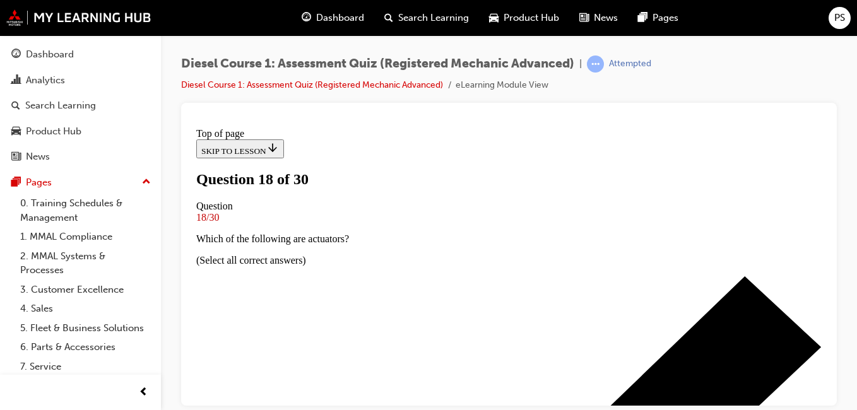
scroll to position [128, 0]
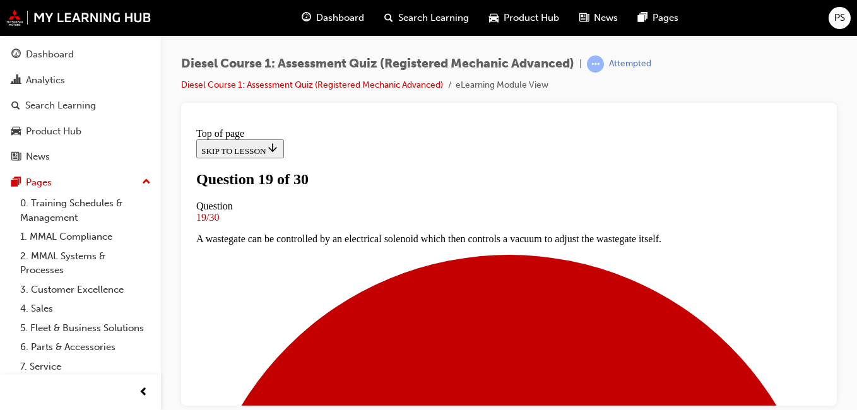
scroll to position [191, 0]
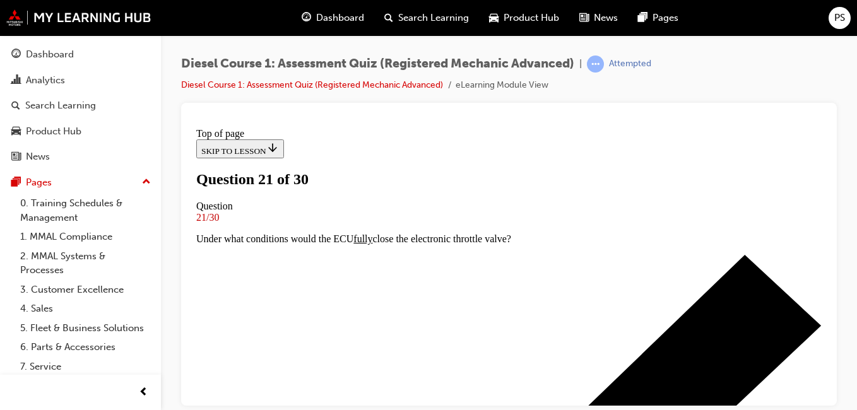
scroll to position [128, 0]
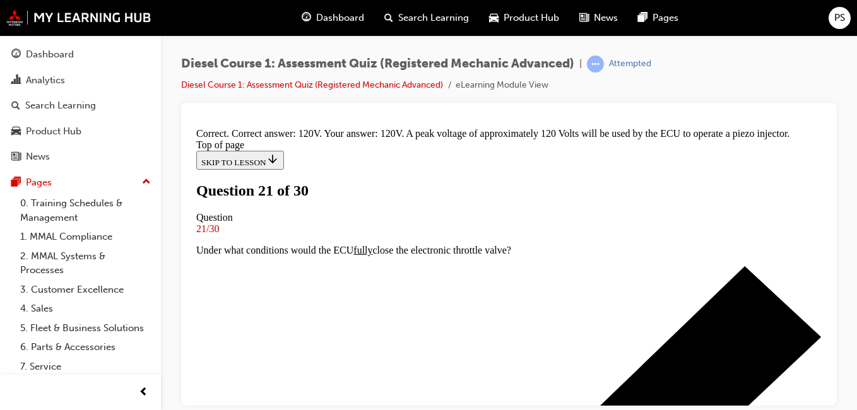
scroll to position [442, 0]
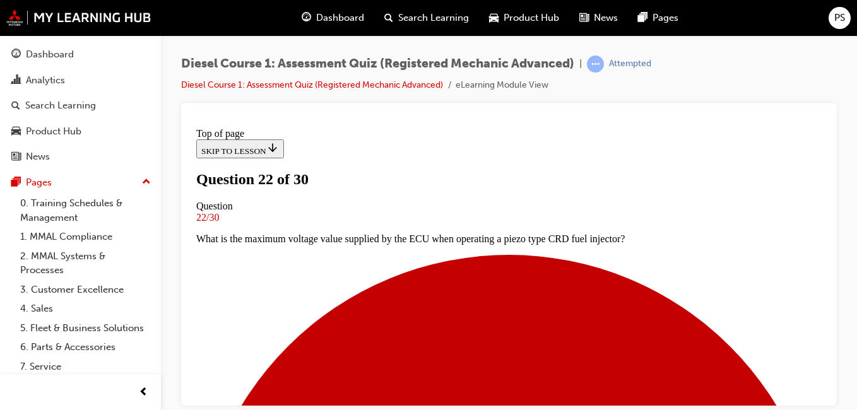
scroll to position [191, 0]
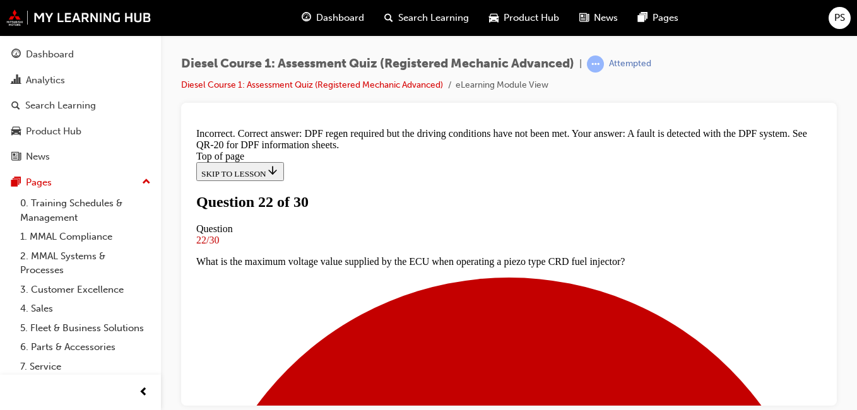
scroll to position [178, 0]
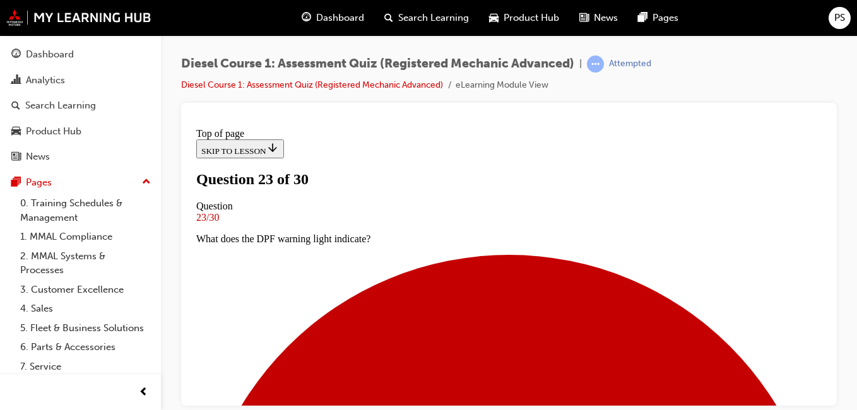
scroll to position [191, 0]
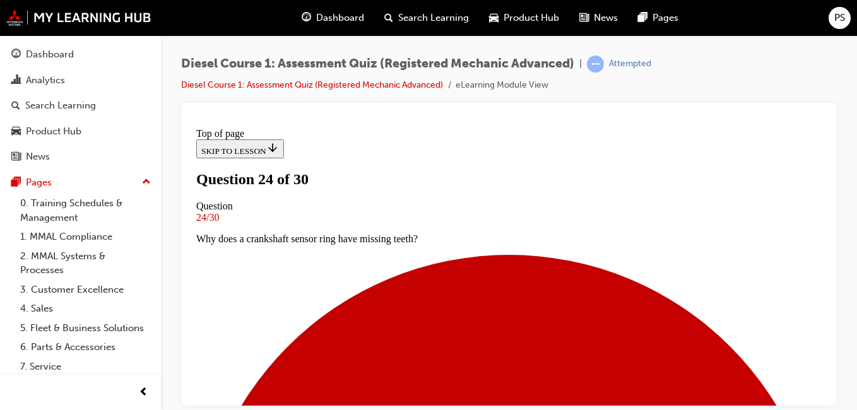
scroll to position [128, 0]
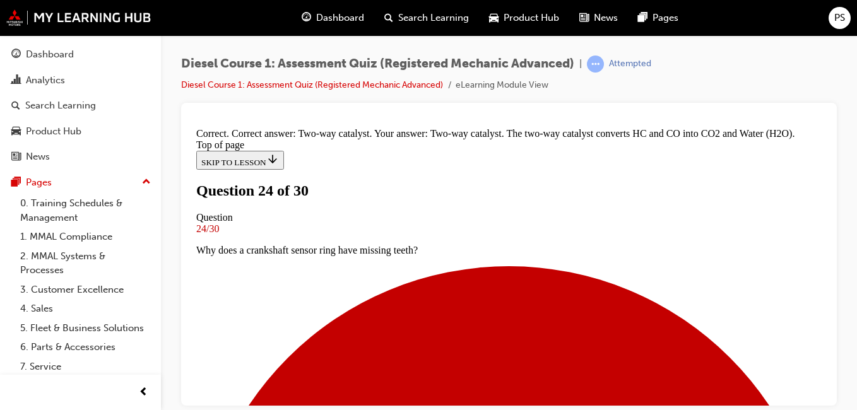
scroll to position [423, 0]
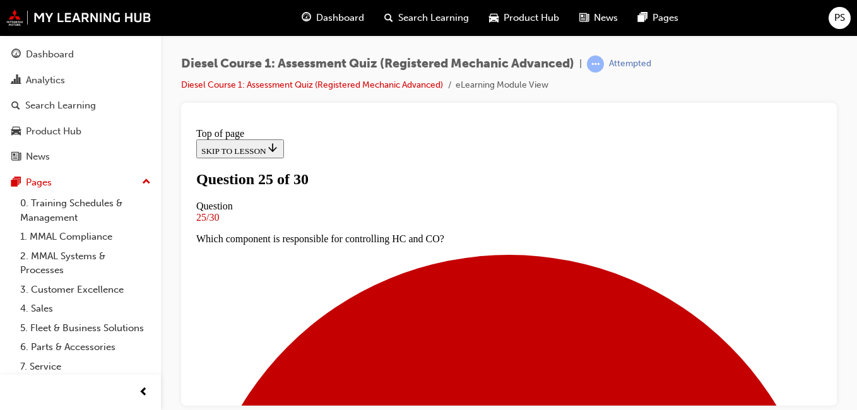
scroll to position [128, 0]
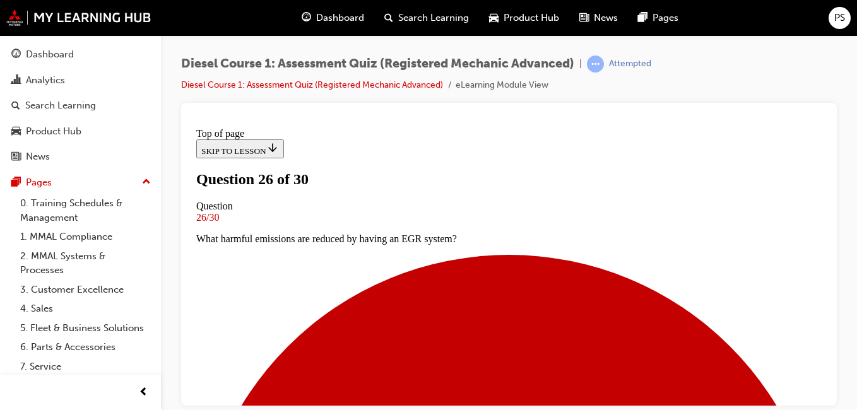
scroll to position [191, 0]
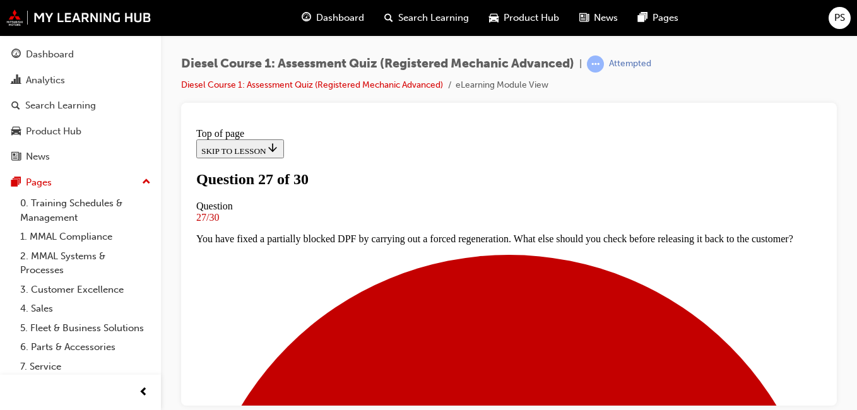
scroll to position [191, 0]
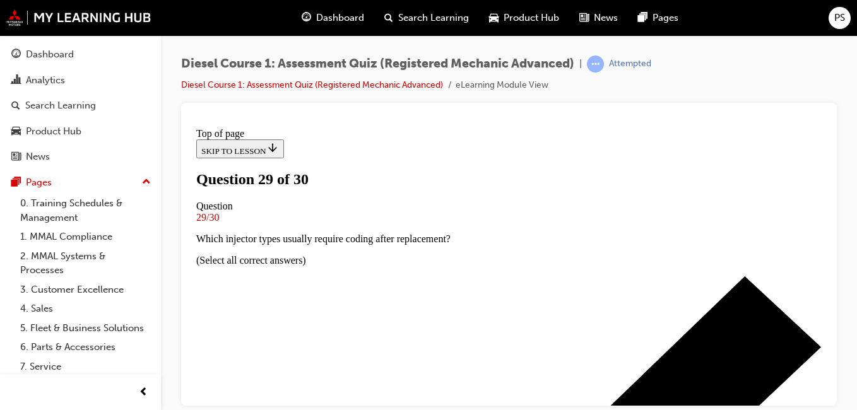
scroll to position [128, 0]
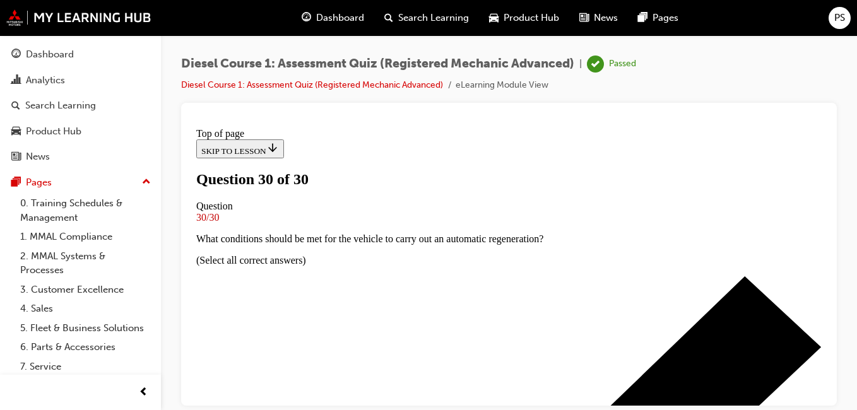
scroll to position [360, 0]
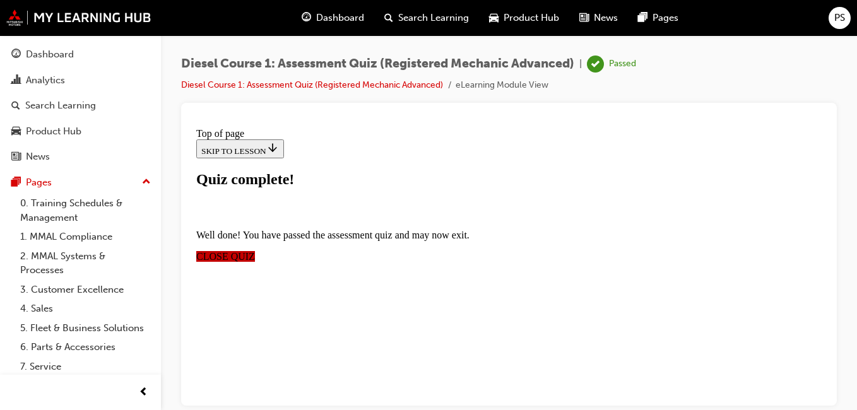
click at [255, 250] on span "CLOSE QUIZ" at bounding box center [225, 255] width 59 height 11
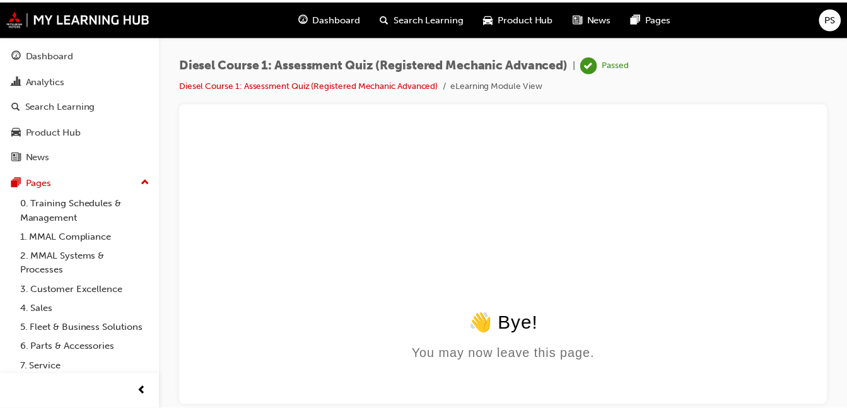
scroll to position [0, 0]
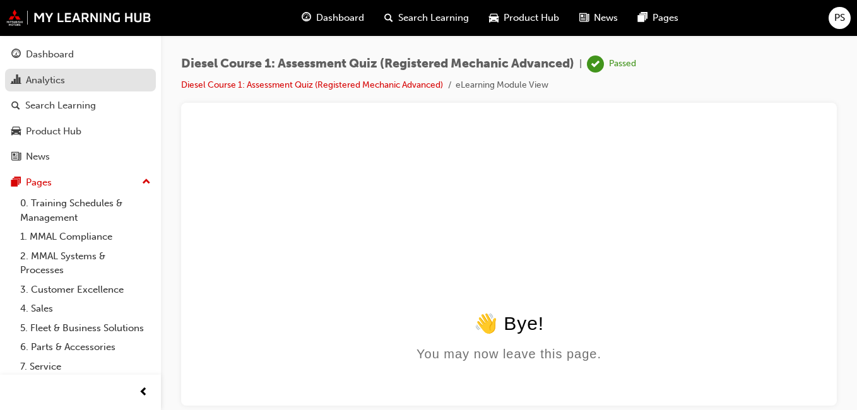
click at [42, 76] on div "Analytics" at bounding box center [45, 80] width 39 height 15
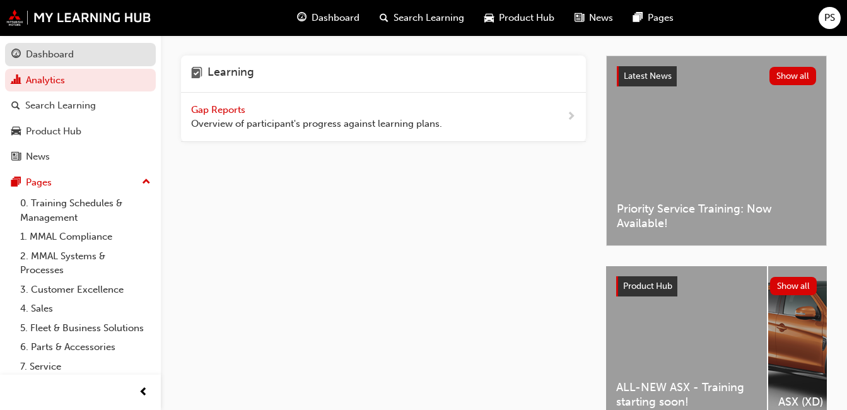
click at [36, 59] on div "Dashboard" at bounding box center [50, 54] width 48 height 15
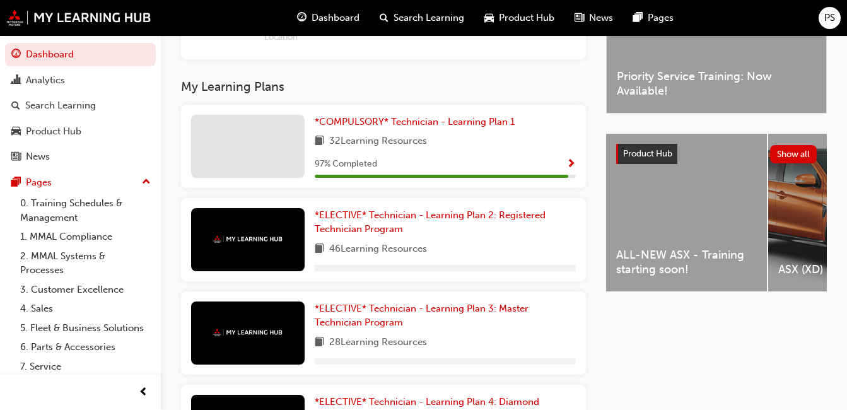
scroll to position [442, 0]
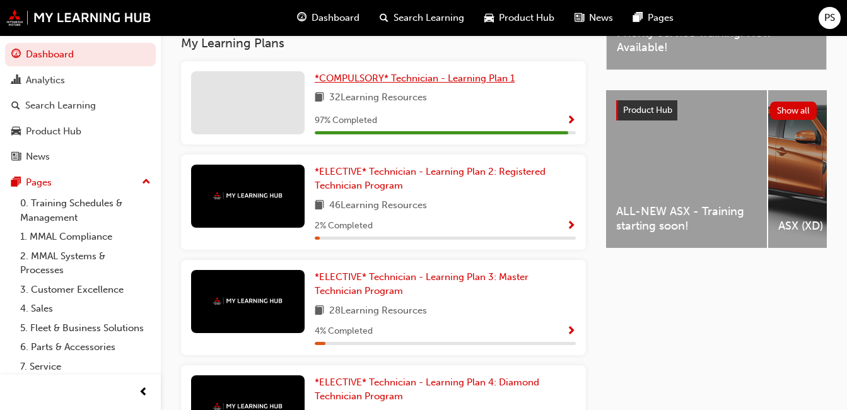
click at [407, 84] on span "*COMPULSORY* Technician - Learning Plan 1" at bounding box center [415, 78] width 200 height 11
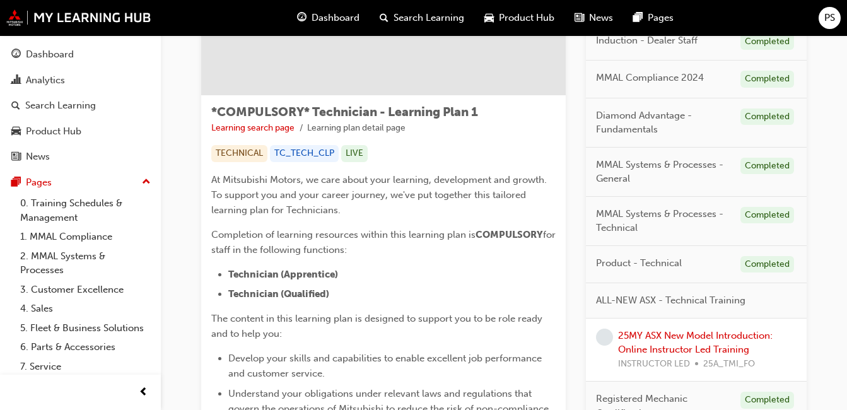
scroll to position [220, 0]
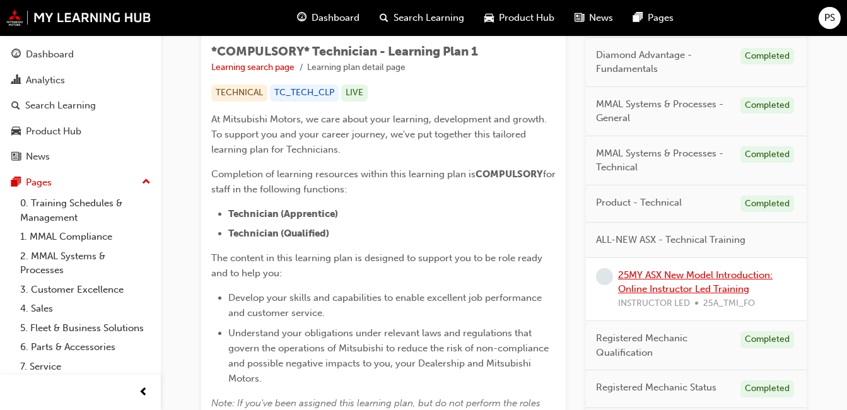
click at [661, 278] on link "25MY ASX New Model Introduction: Online Instructor Led Training" at bounding box center [695, 282] width 155 height 26
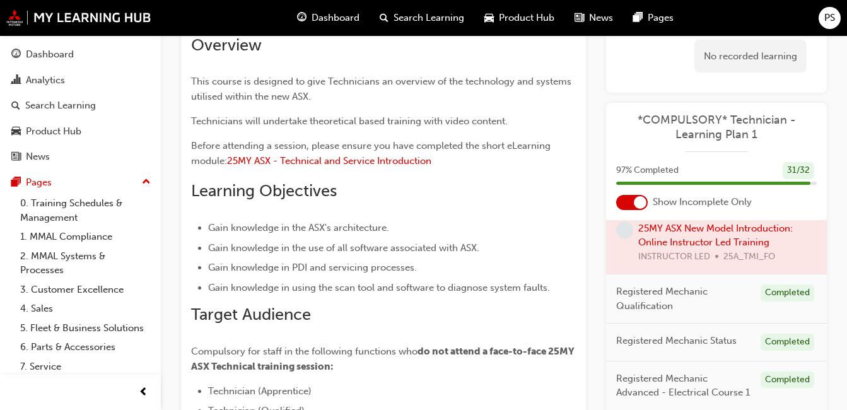
scroll to position [315, 0]
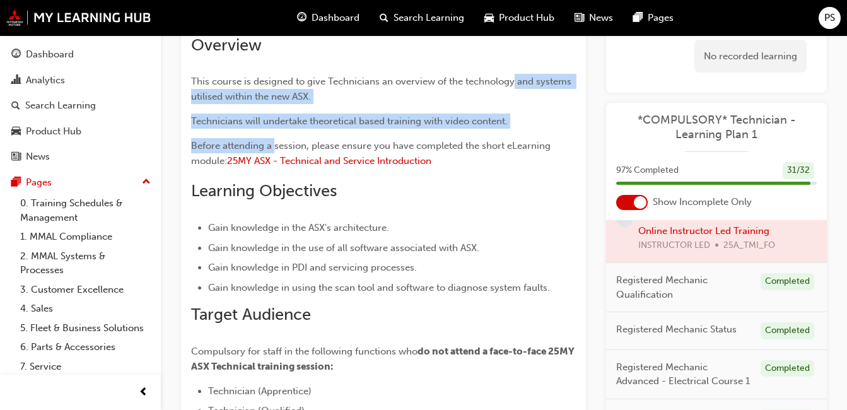
drag, startPoint x: 513, startPoint y: 78, endPoint x: 274, endPoint y: 148, distance: 248.5
click at [274, 148] on div "Overview This course is designed to give Technicians an overview of the technol…" at bounding box center [383, 296] width 385 height 522
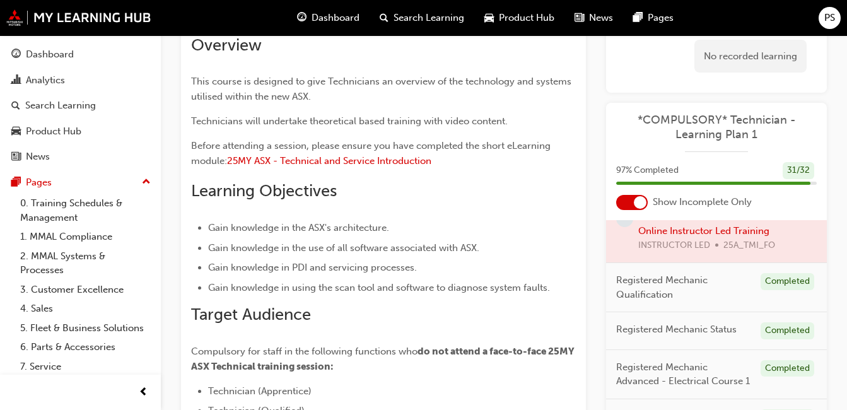
drag, startPoint x: 274, startPoint y: 148, endPoint x: 262, endPoint y: 79, distance: 70.4
click at [262, 79] on span "This course is designed to give Technicians an overview of the technology and s…" at bounding box center [382, 89] width 383 height 26
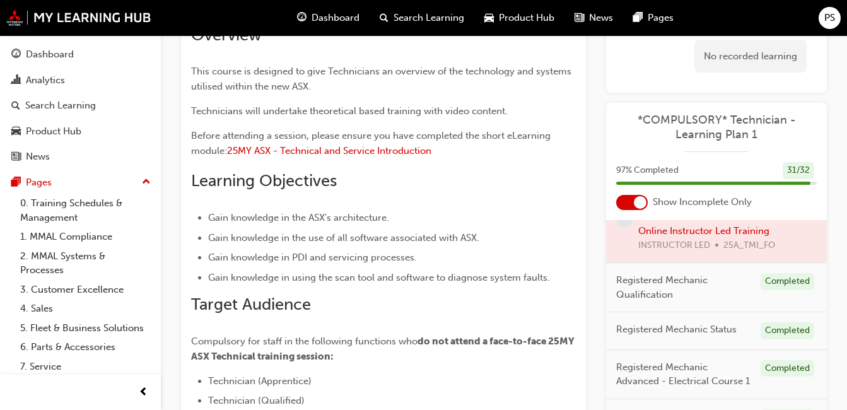
scroll to position [0, 0]
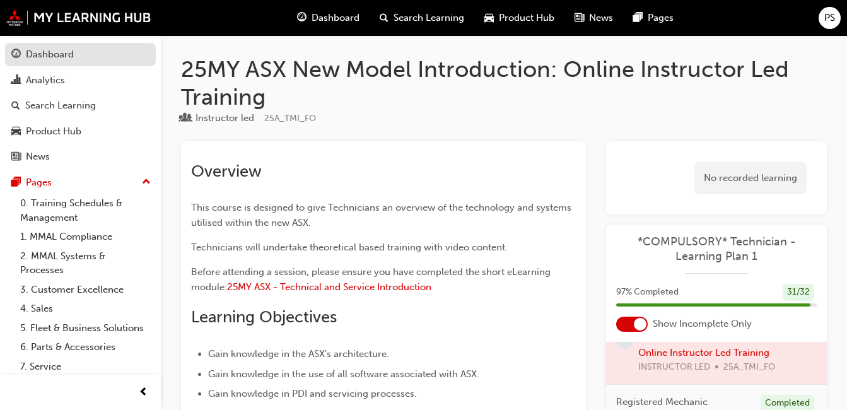
click at [69, 50] on div "Dashboard" at bounding box center [50, 54] width 48 height 15
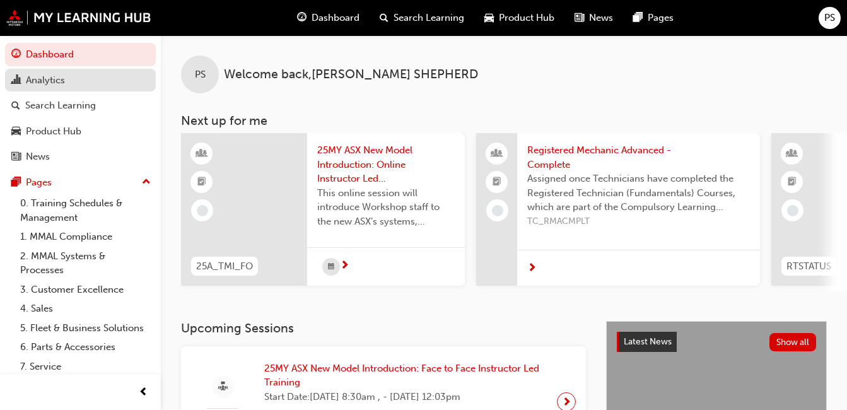
click at [53, 80] on div "Analytics" at bounding box center [45, 80] width 39 height 15
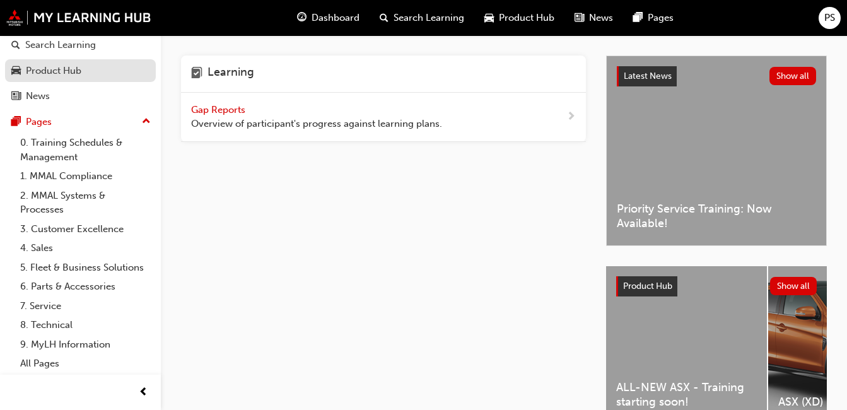
click at [34, 64] on div "Product Hub" at bounding box center [54, 71] width 56 height 15
click at [34, 59] on link "Product Hub" at bounding box center [80, 70] width 151 height 23
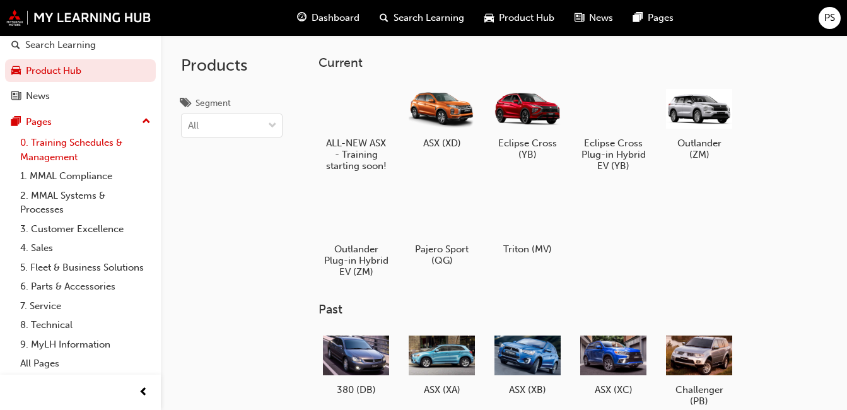
click at [112, 136] on link "0. Training Schedules & Management" at bounding box center [85, 149] width 141 height 33
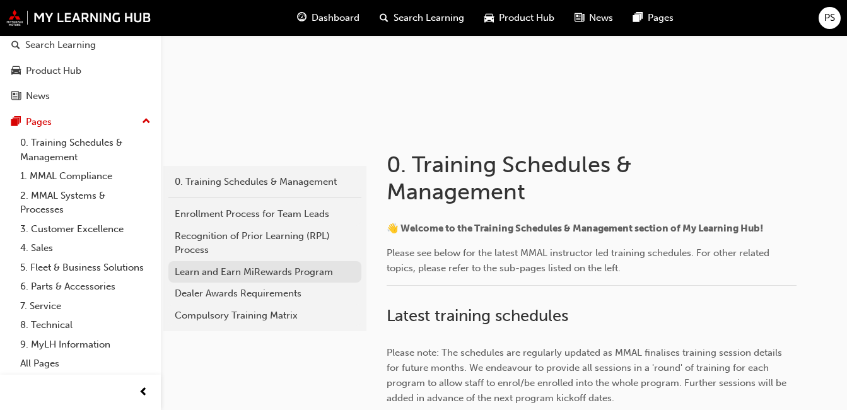
scroll to position [252, 0]
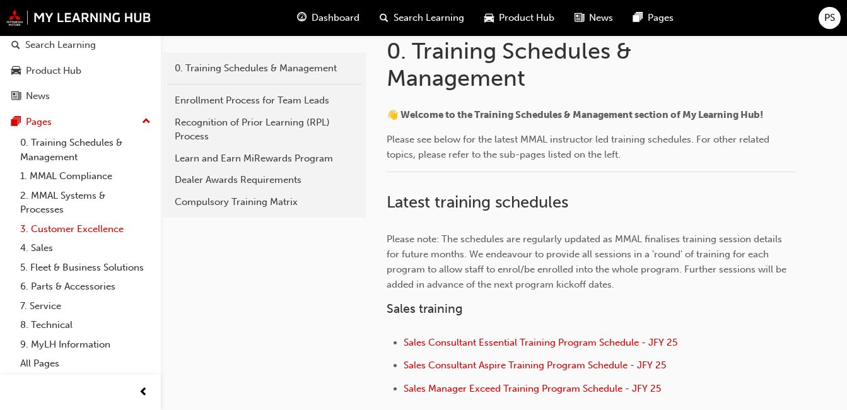
click at [47, 220] on link "3. Customer Excellence" at bounding box center [85, 230] width 141 height 20
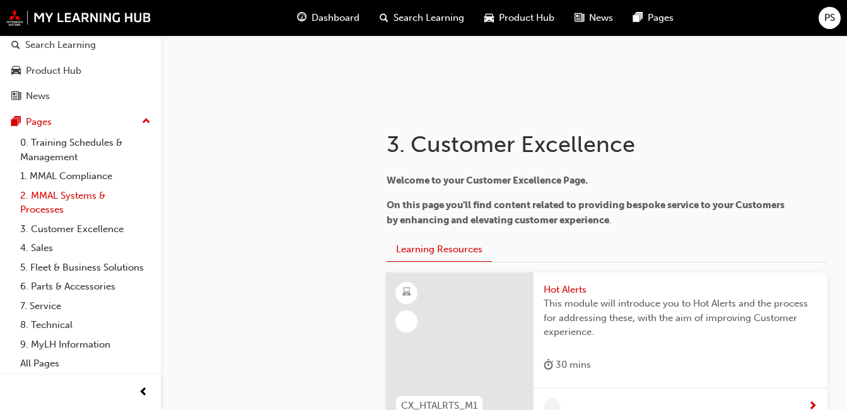
scroll to position [189, 0]
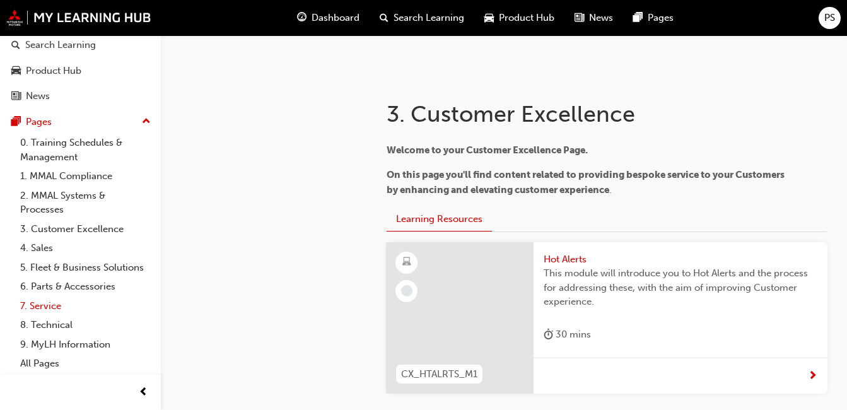
click at [45, 307] on link "7. Service" at bounding box center [85, 306] width 141 height 20
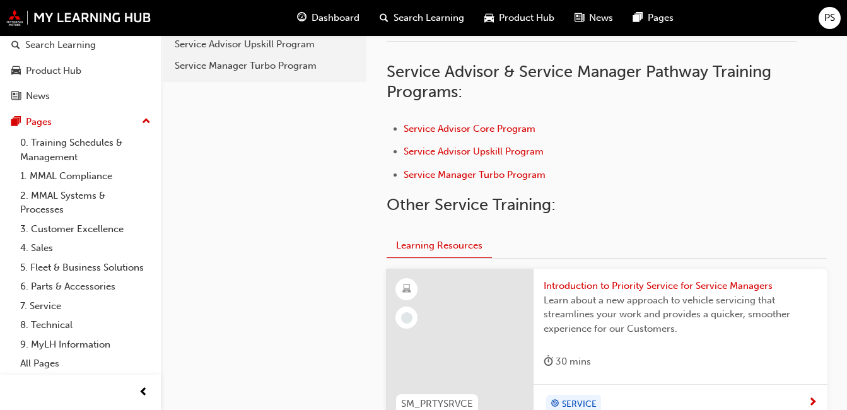
scroll to position [252, 0]
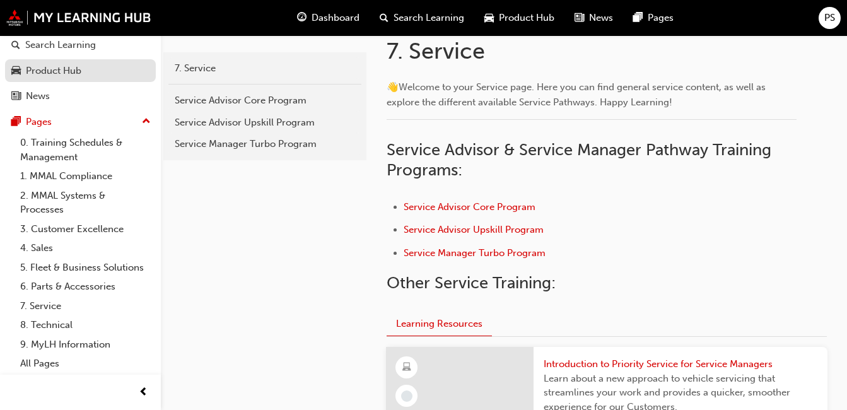
click at [37, 59] on link "Product Hub" at bounding box center [80, 70] width 151 height 23
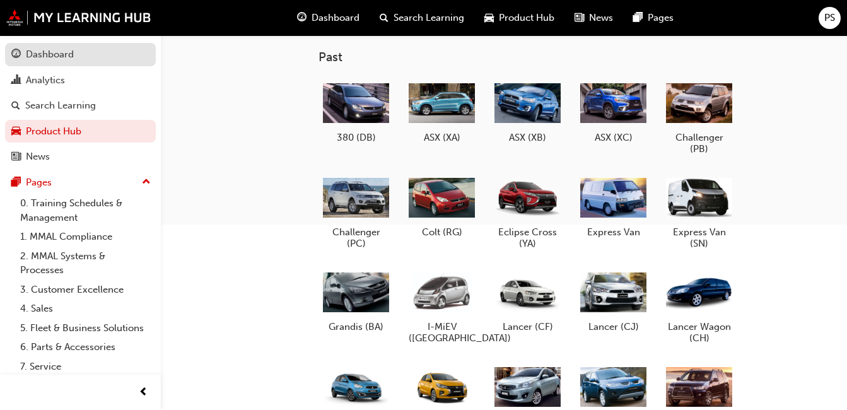
click at [113, 58] on div "Dashboard" at bounding box center [80, 55] width 138 height 16
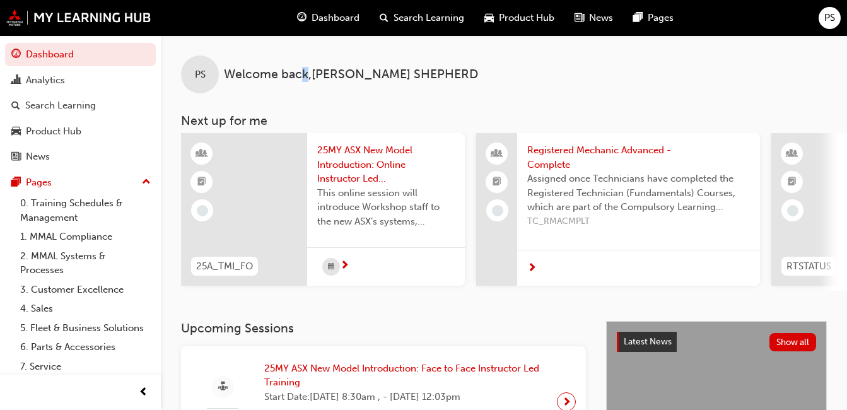
drag, startPoint x: 305, startPoint y: 81, endPoint x: 325, endPoint y: 90, distance: 21.7
click at [325, 90] on div "PS Welcome back , [PERSON_NAME]" at bounding box center [504, 64] width 686 height 58
drag, startPoint x: 325, startPoint y: 90, endPoint x: 444, endPoint y: 79, distance: 119.8
click at [444, 79] on div "PS Welcome back , [PERSON_NAME]" at bounding box center [504, 64] width 686 height 58
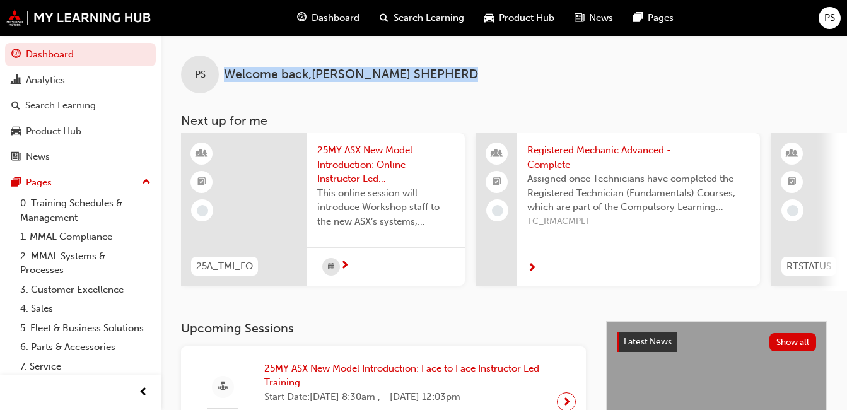
drag, startPoint x: 413, startPoint y: 75, endPoint x: 209, endPoint y: 63, distance: 204.7
click at [209, 63] on div "PS Welcome back , [PERSON_NAME]" at bounding box center [504, 64] width 686 height 58
copy div "Welcome back , [PERSON_NAME]"
click at [287, 71] on span "Welcome back , [PERSON_NAME]" at bounding box center [351, 74] width 254 height 15
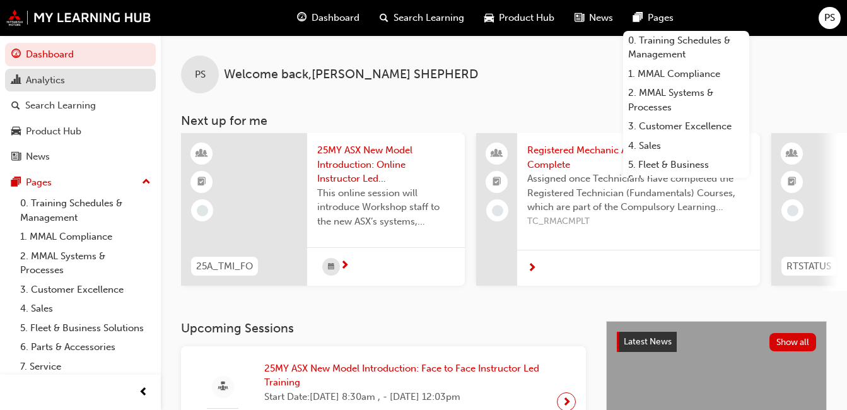
click at [19, 75] on span "chart-icon" at bounding box center [15, 80] width 9 height 11
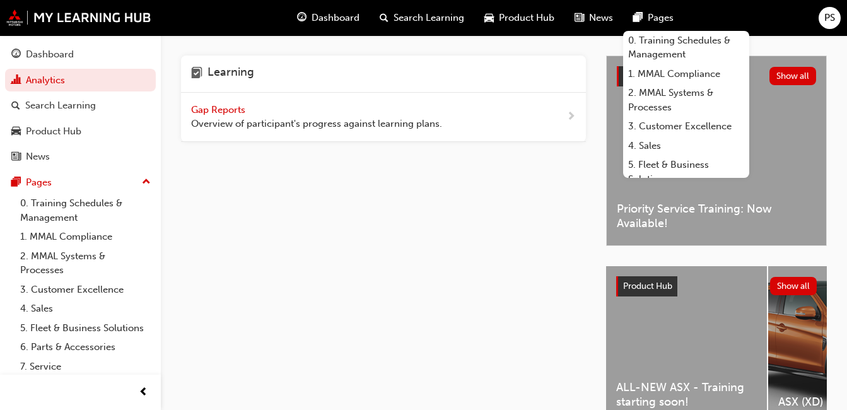
click at [229, 108] on span "Gap Reports" at bounding box center [219, 109] width 57 height 11
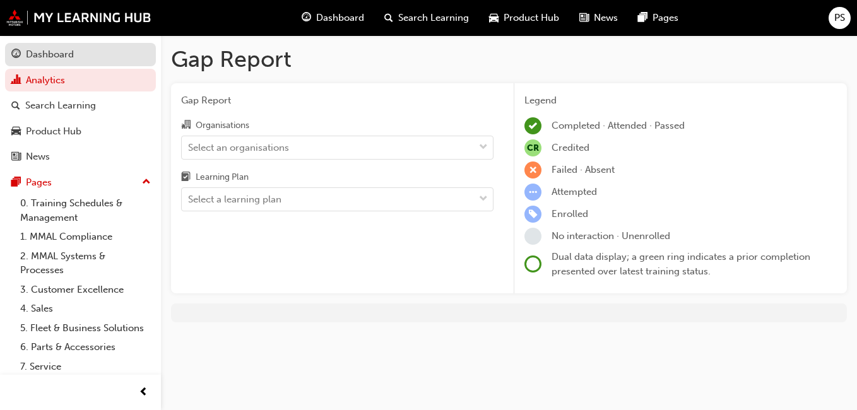
click at [26, 52] on div "Dashboard" at bounding box center [50, 54] width 48 height 15
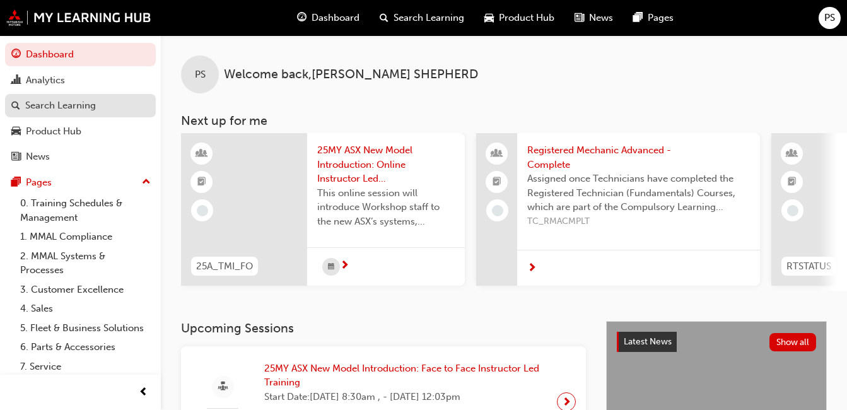
click at [62, 110] on div "Search Learning" at bounding box center [60, 105] width 71 height 15
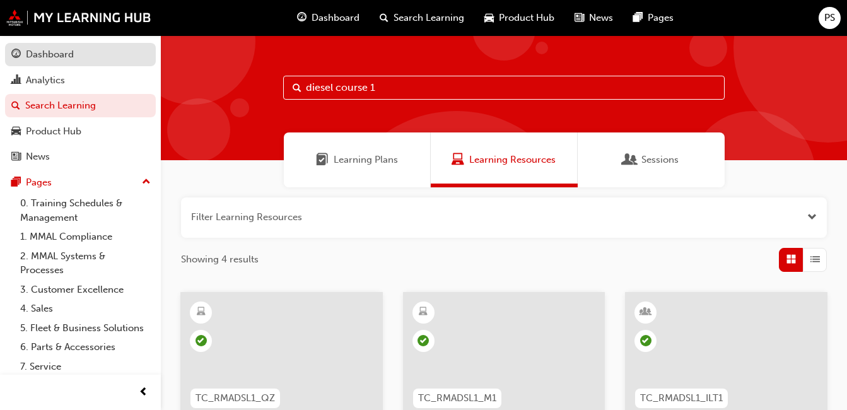
click at [49, 57] on div "Dashboard" at bounding box center [50, 54] width 48 height 15
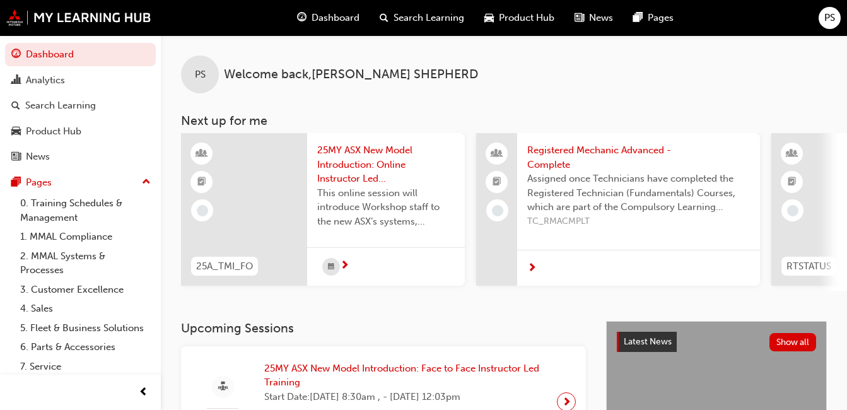
click at [373, 163] on span "25MY ASX New Model Introduction: Online Instructor Led Training" at bounding box center [386, 164] width 138 height 43
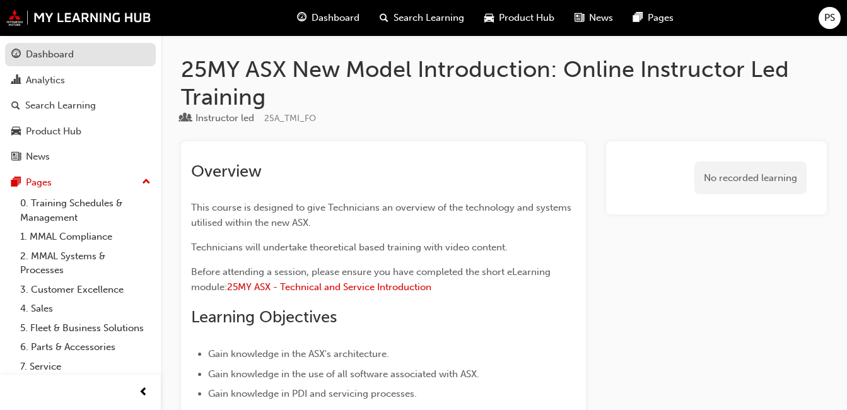
click at [37, 52] on div "Dashboard" at bounding box center [50, 54] width 48 height 15
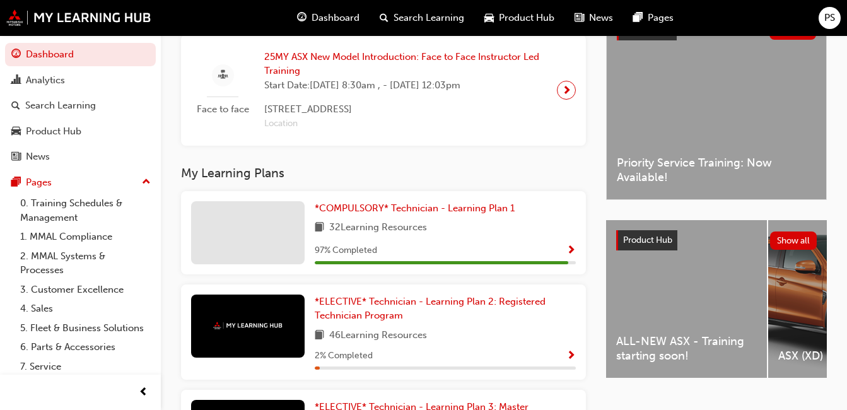
scroll to position [315, 0]
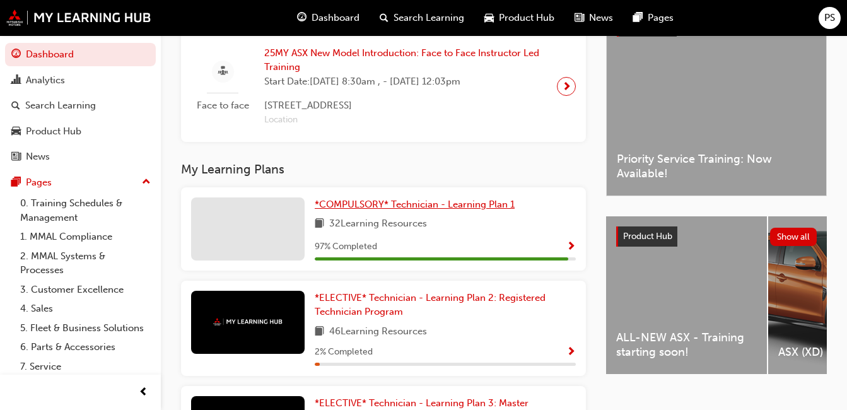
click at [370, 206] on span "*COMPULSORY* Technician - Learning Plan 1" at bounding box center [415, 204] width 200 height 11
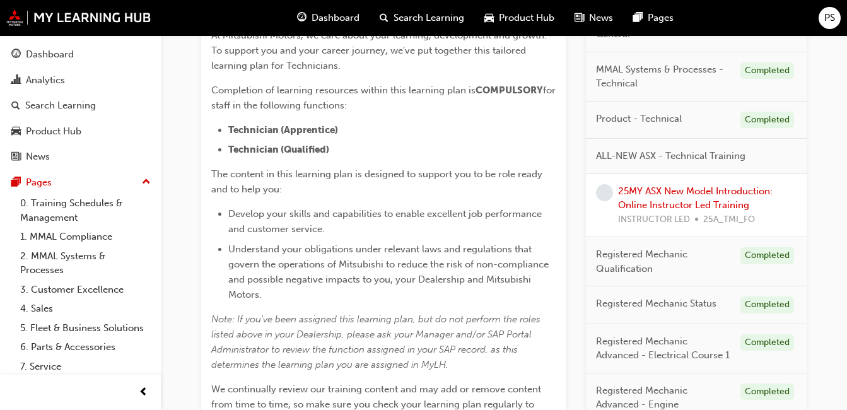
scroll to position [220, 0]
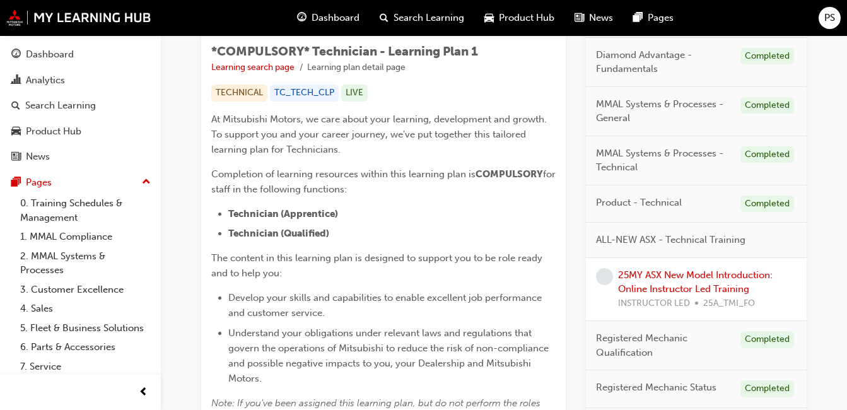
click at [697, 237] on span "ALL-NEW ASX - Technical Training" at bounding box center [670, 240] width 149 height 15
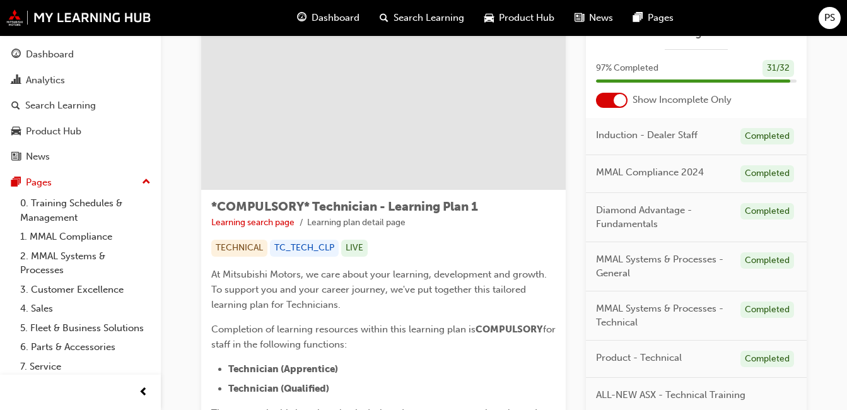
scroll to position [31, 0]
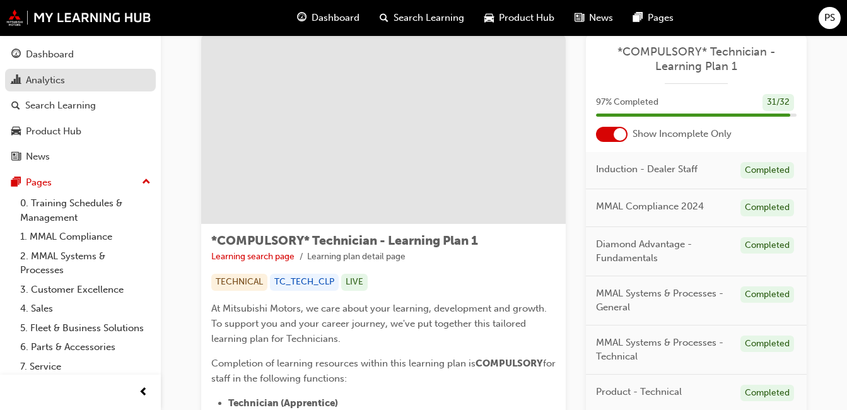
drag, startPoint x: 42, startPoint y: 99, endPoint x: 123, endPoint y: 78, distance: 84.0
click at [42, 100] on div "Search Learning" at bounding box center [60, 105] width 71 height 15
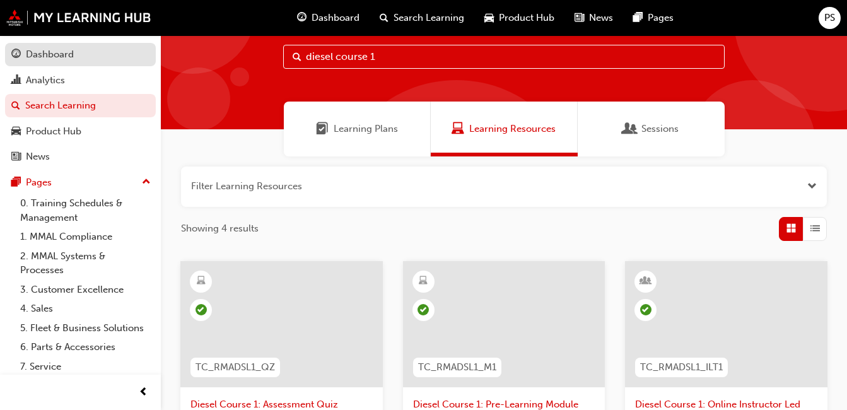
drag, startPoint x: 386, startPoint y: 49, endPoint x: 95, endPoint y: 53, distance: 290.8
type input "asx"
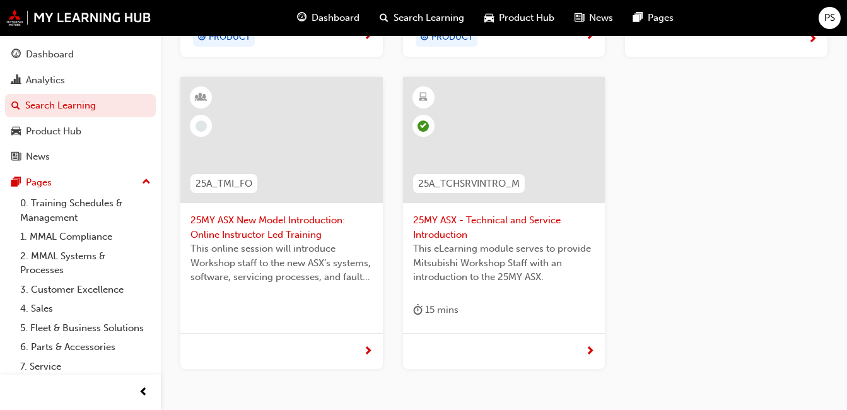
scroll to position [536, 0]
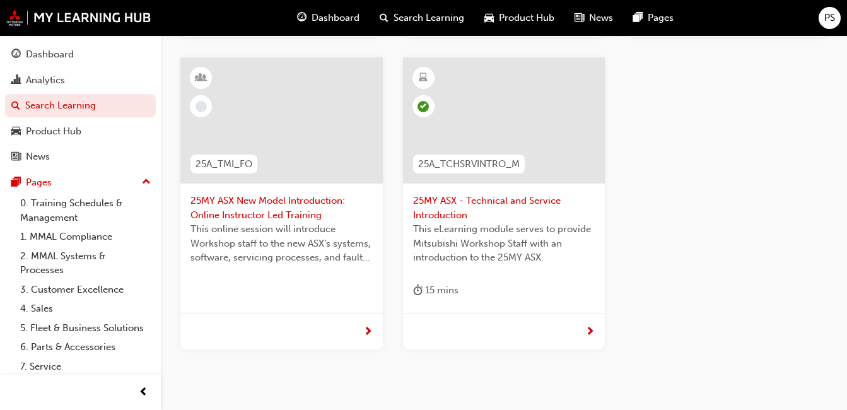
click at [553, 209] on span "25MY ASX - Technical and Service Introduction" at bounding box center [504, 208] width 182 height 28
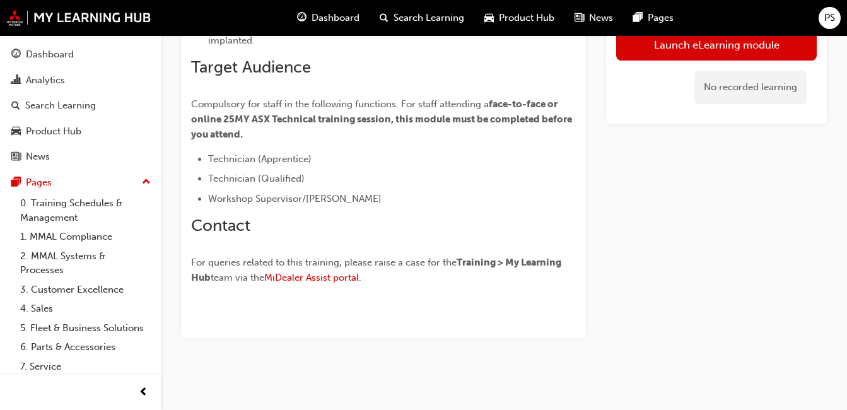
scroll to position [344, 0]
